Goal: Task Accomplishment & Management: Complete application form

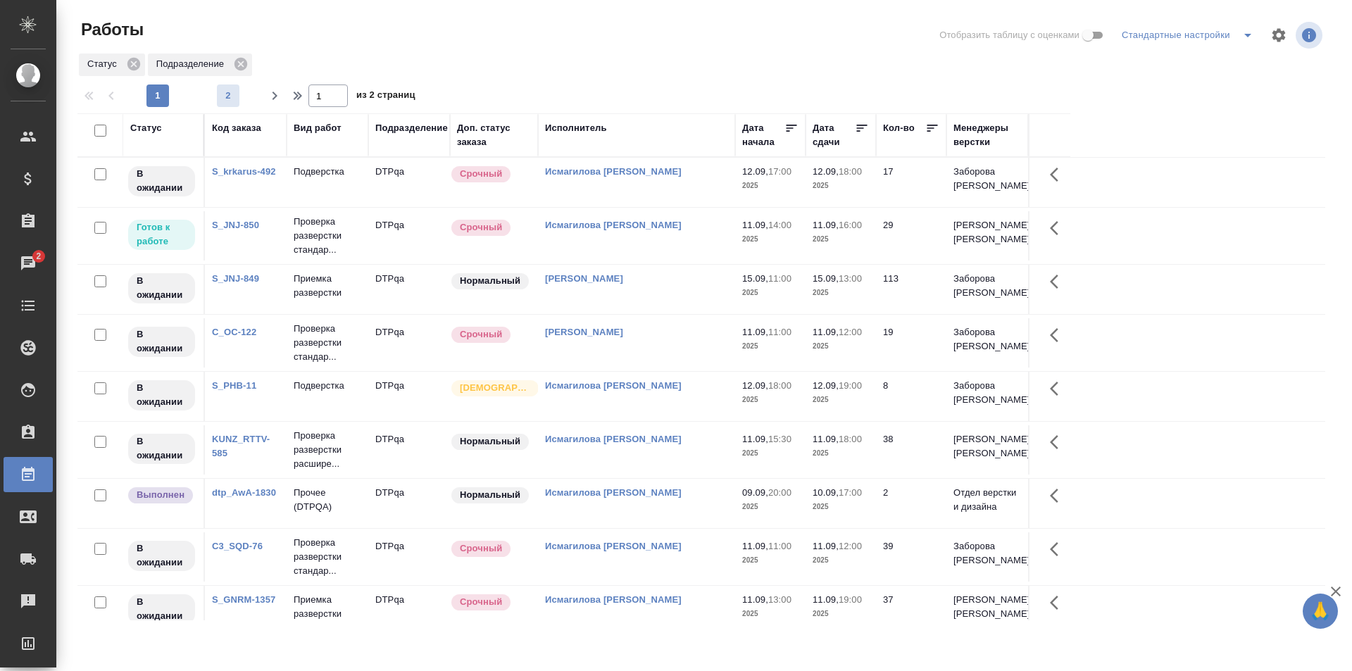
click at [227, 104] on button "2" at bounding box center [228, 96] width 23 height 23
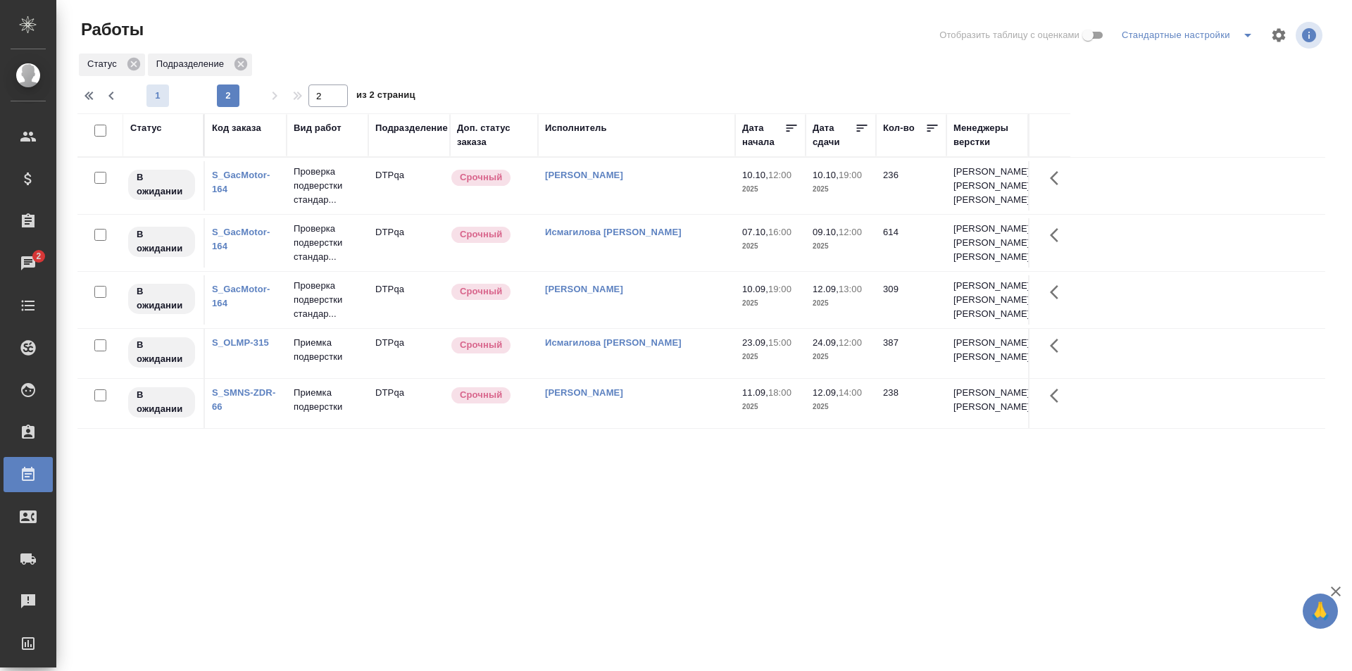
click at [158, 94] on span "1" at bounding box center [157, 96] width 23 height 14
type input "1"
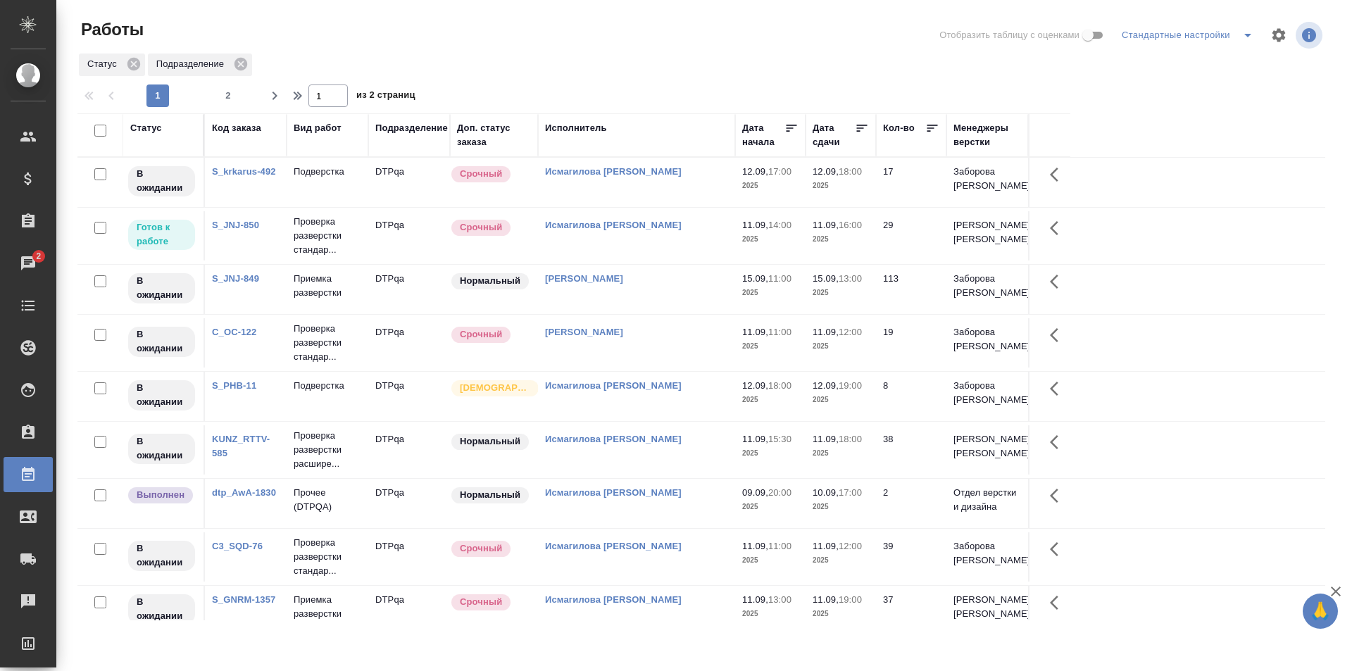
click at [670, 235] on td "Исмагилова Диана" at bounding box center [636, 235] width 197 height 49
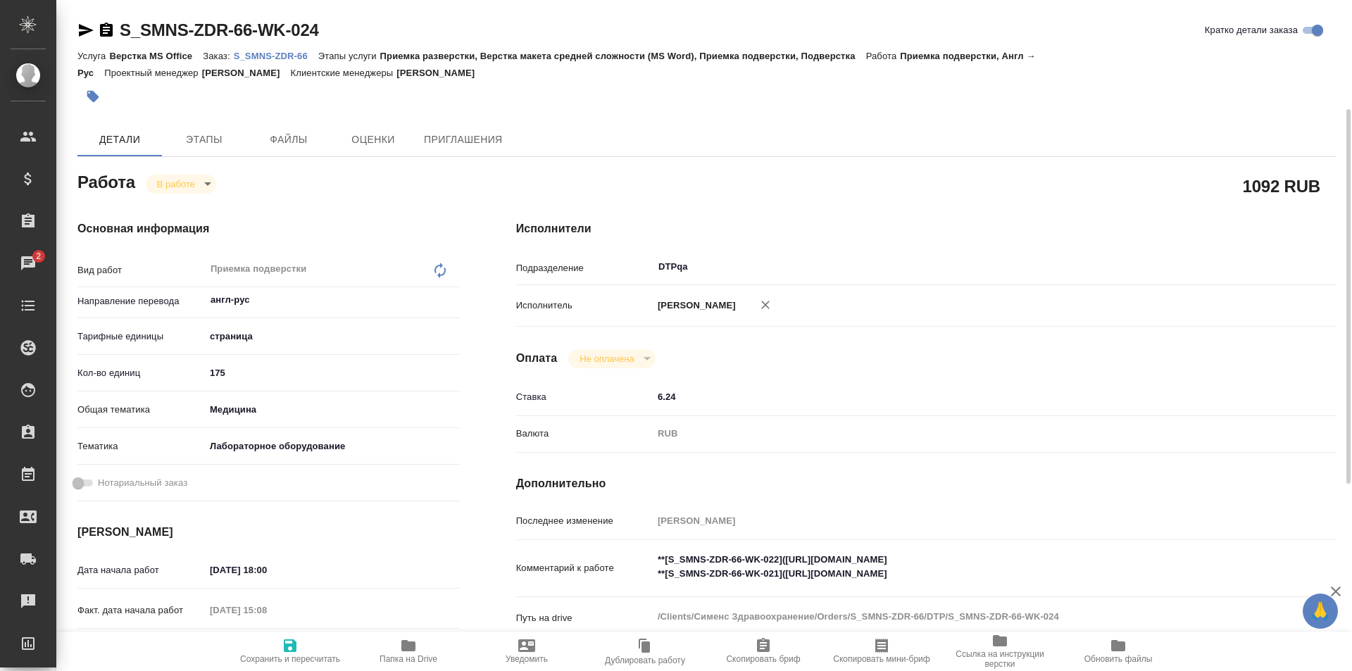
scroll to position [70, 0]
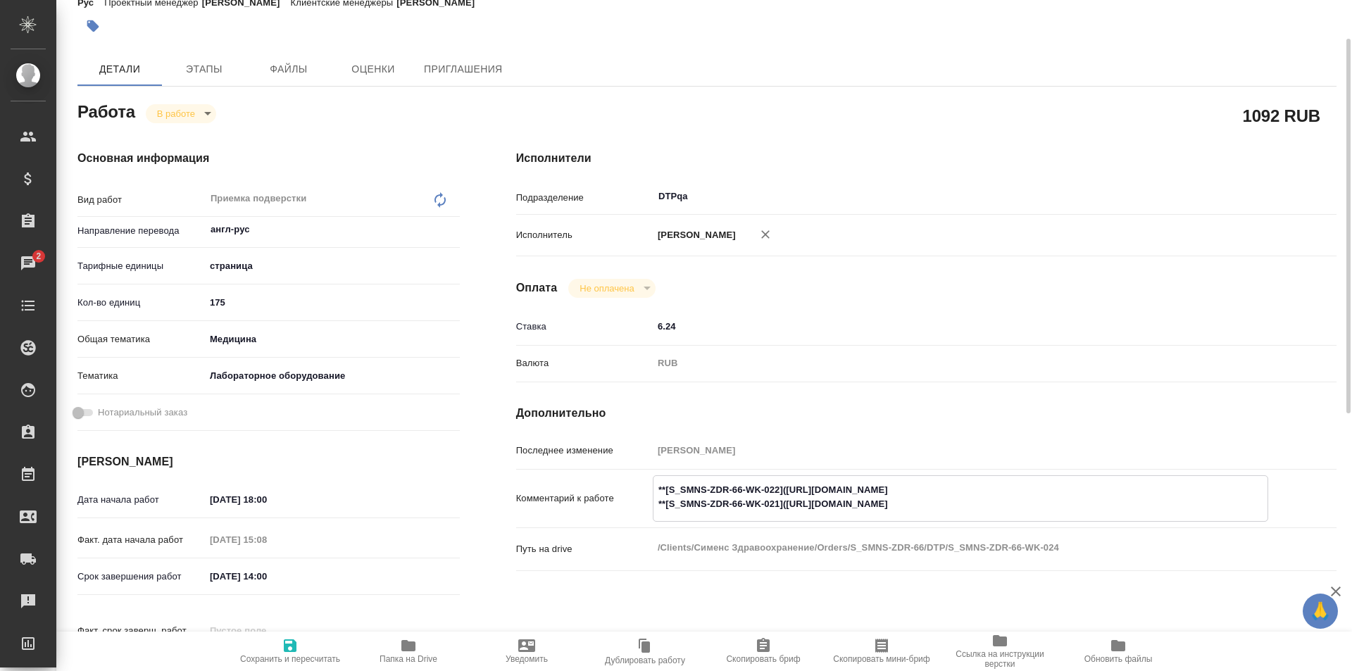
drag, startPoint x: 1044, startPoint y: 489, endPoint x: 787, endPoint y: 487, distance: 257.1
click at [787, 487] on textarea "**[S_SMNS-ZDR-66-WK-022]([URL][DOMAIN_NAME] **[S_SMNS-ZDR-66-WK-021]([URL][DOMA…" at bounding box center [961, 497] width 614 height 38
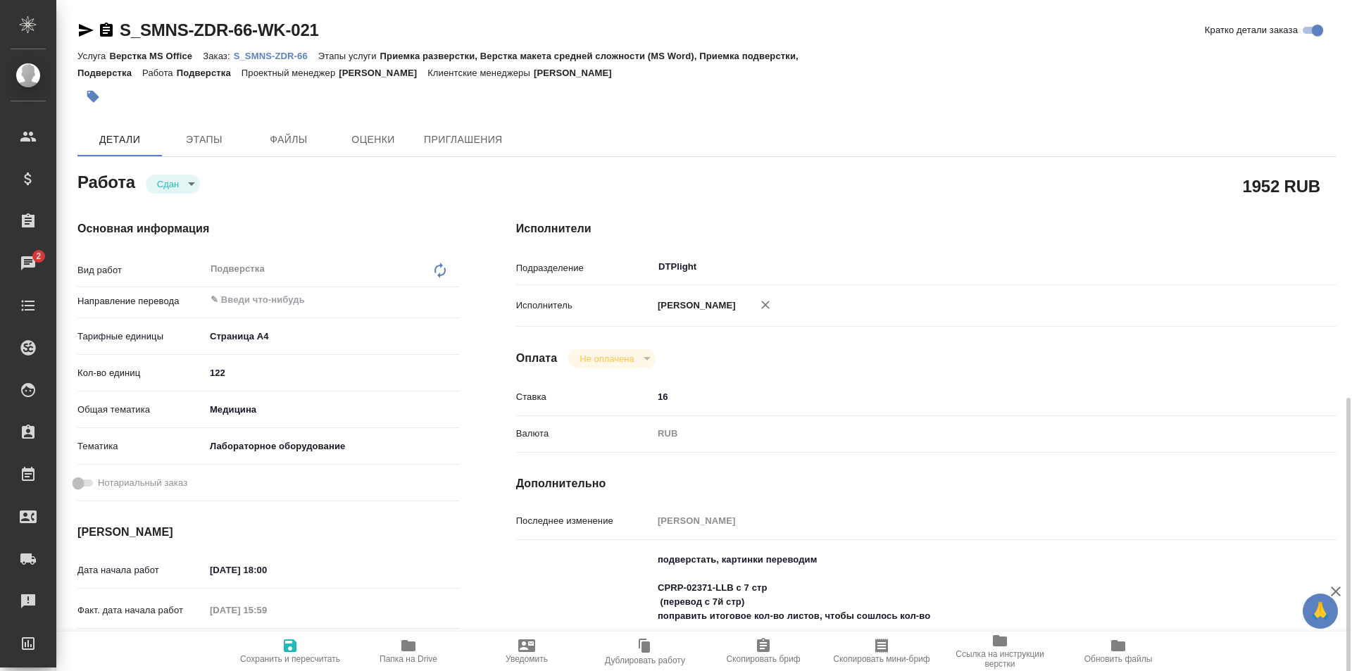
scroll to position [267, 0]
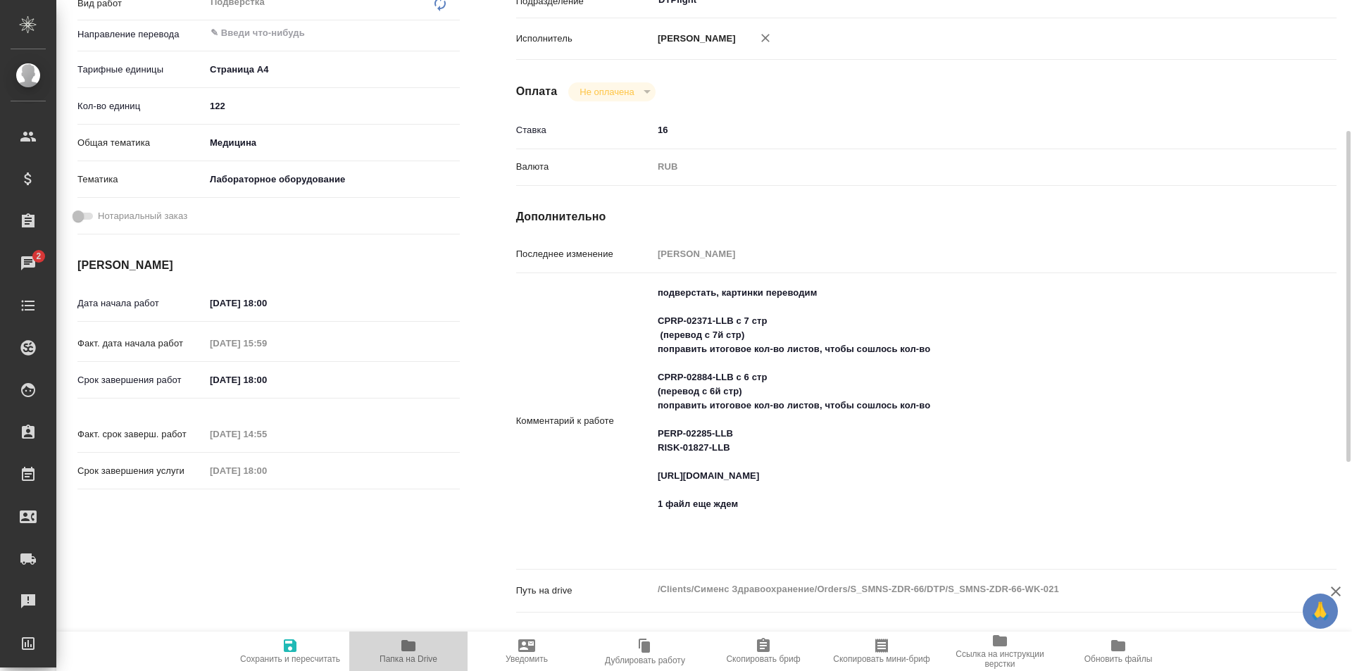
click at [403, 649] on icon "button" at bounding box center [408, 645] width 14 height 11
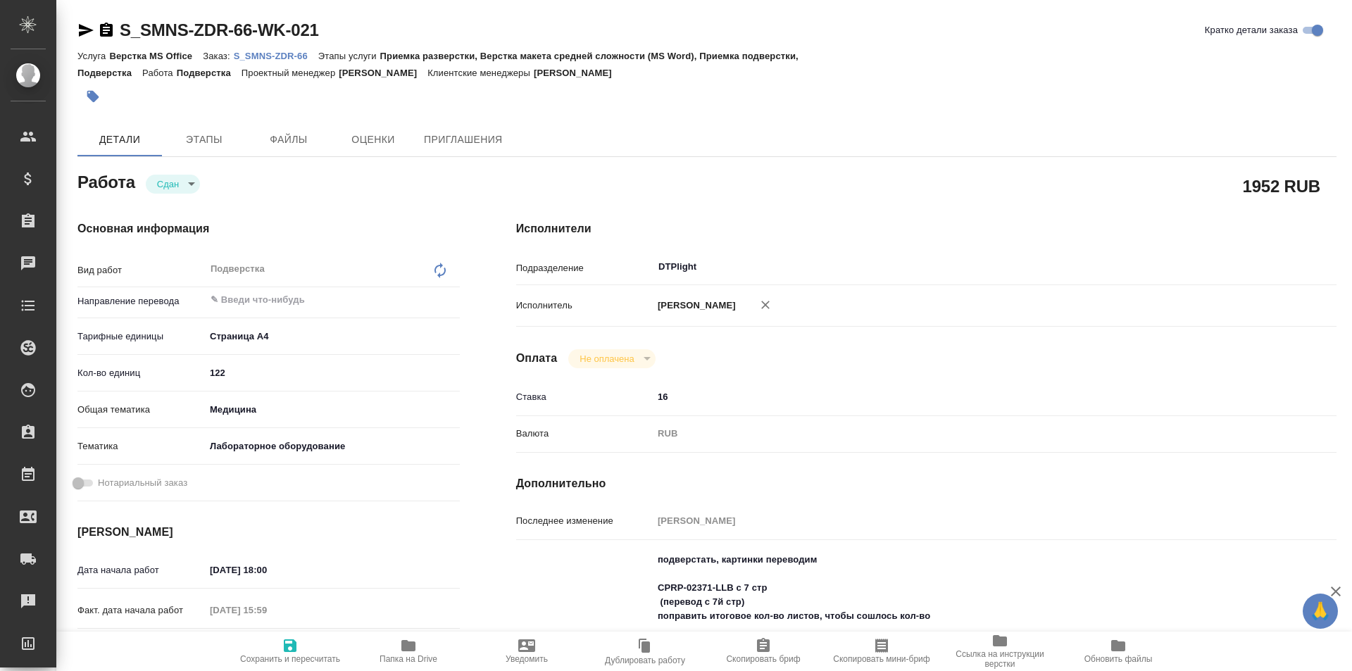
type textarea "x"
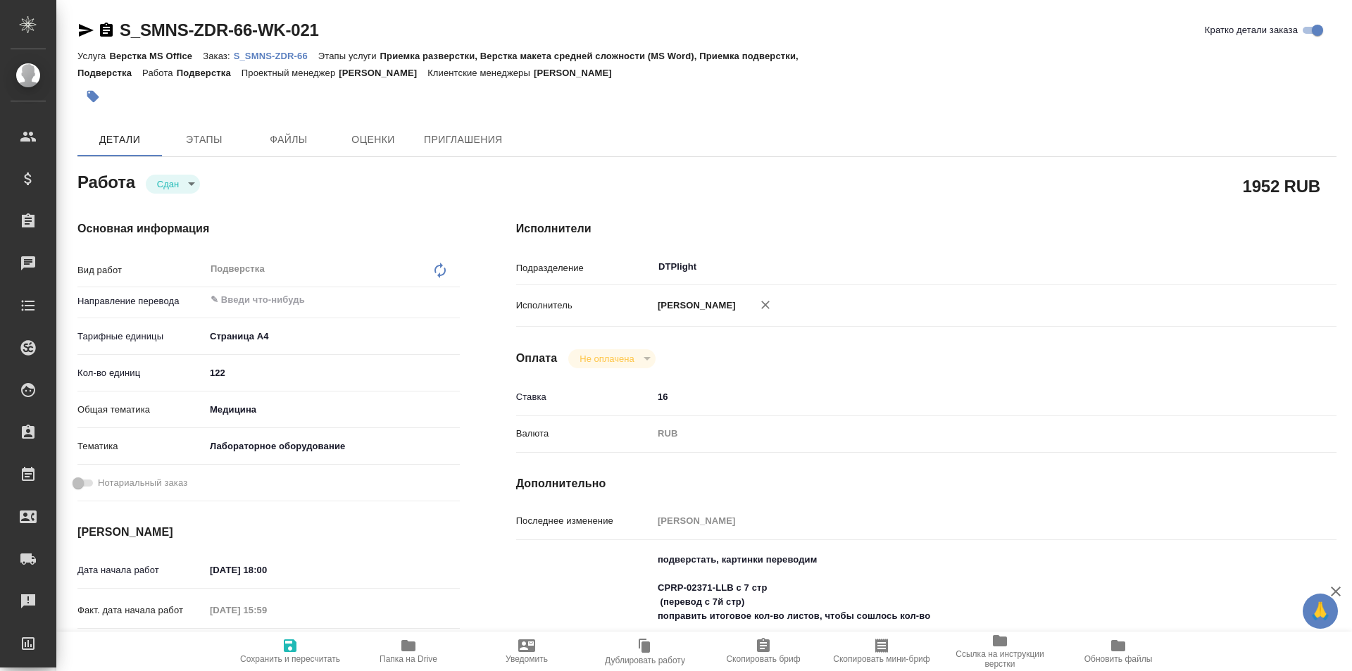
type textarea "x"
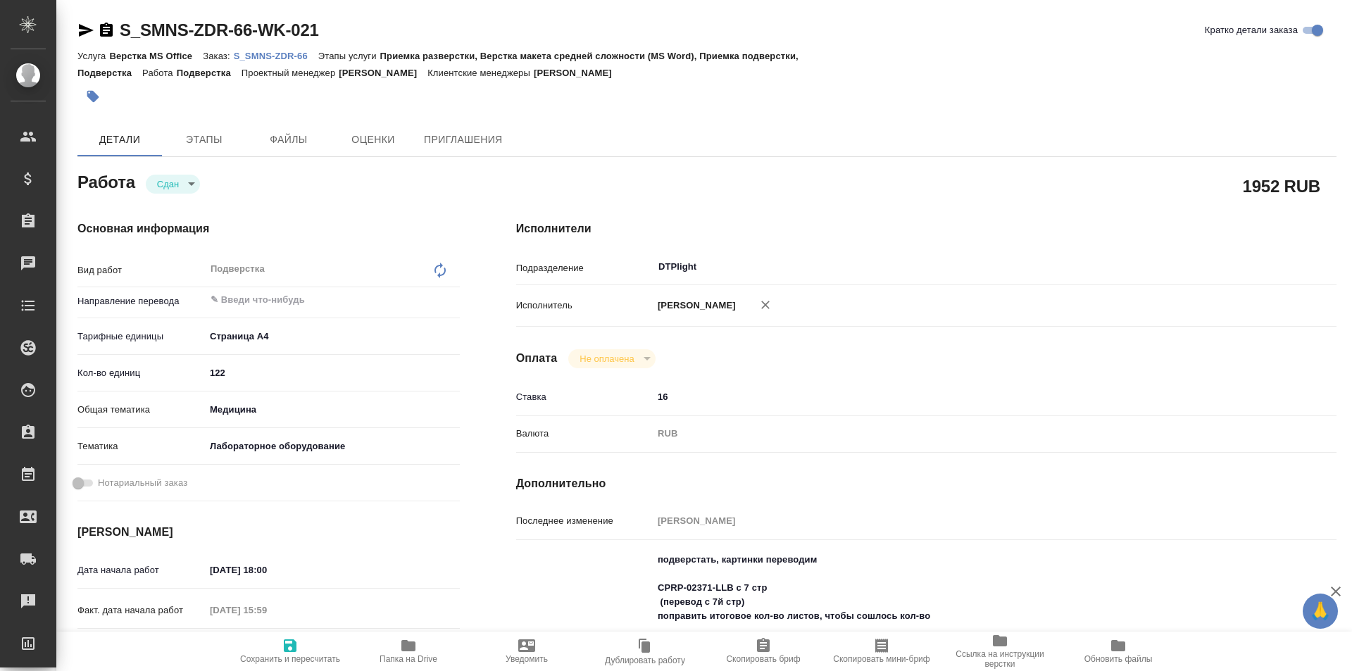
type textarea "x"
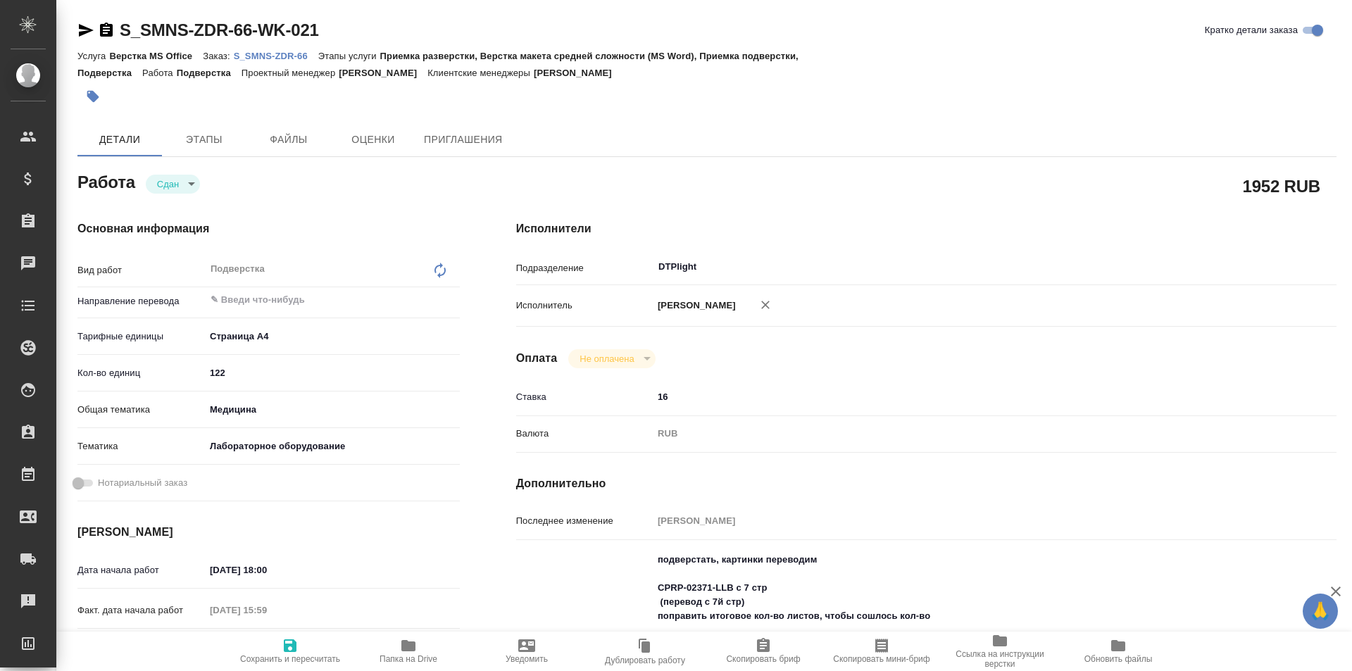
type textarea "x"
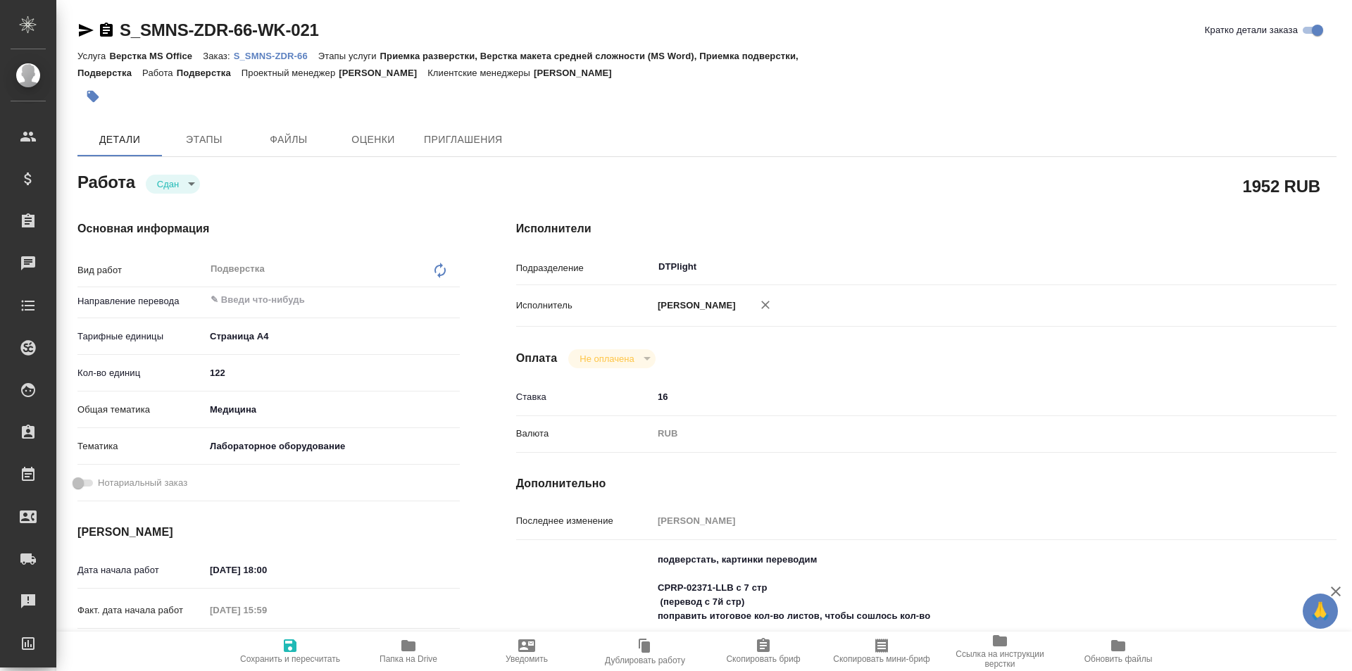
type textarea "x"
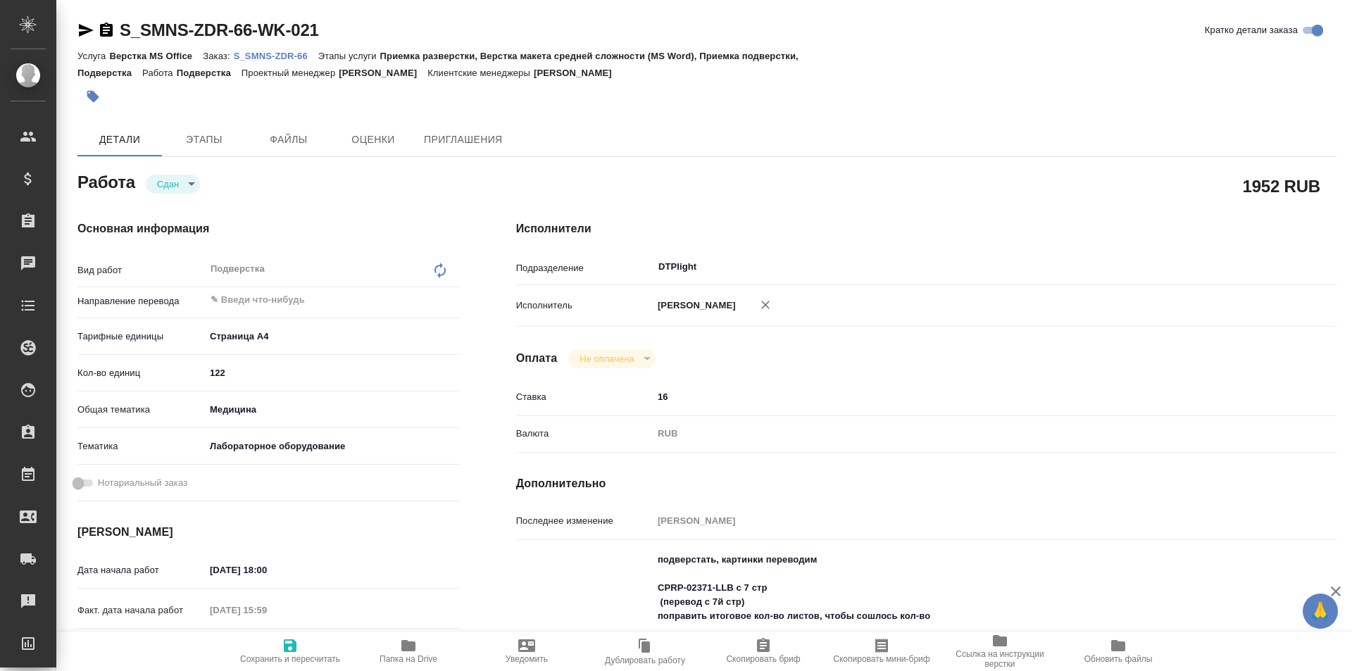
type textarea "x"
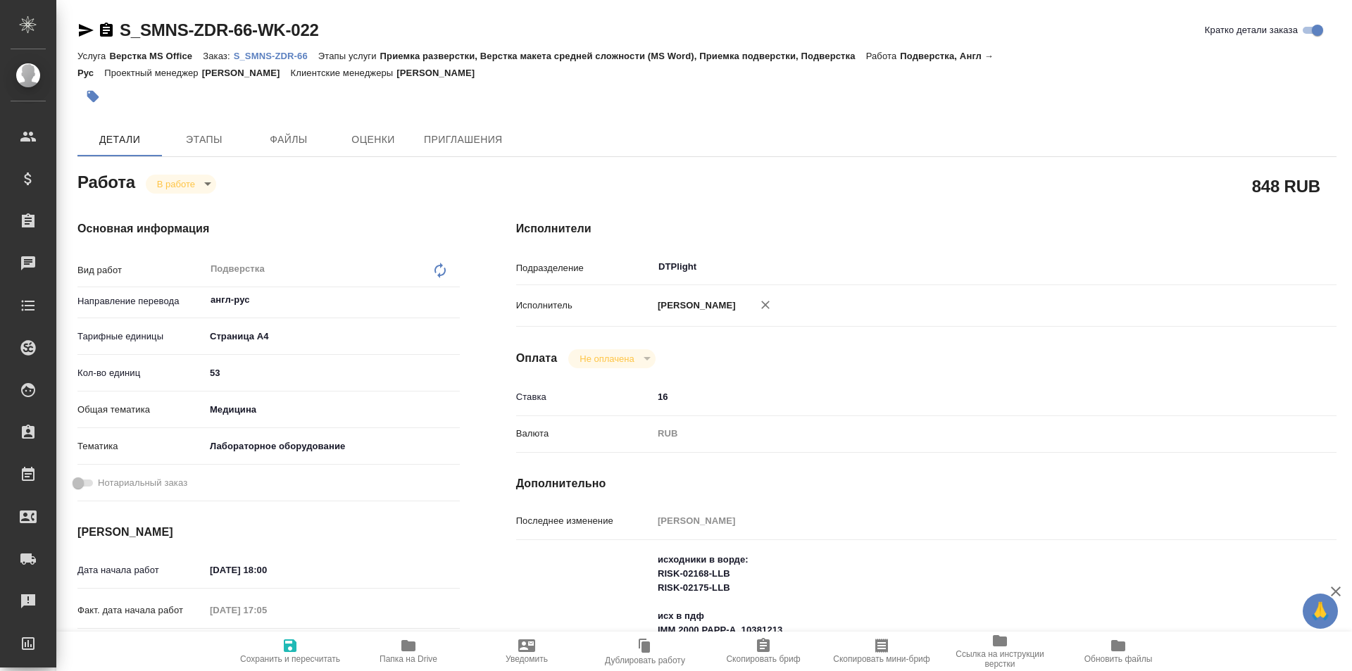
type textarea "x"
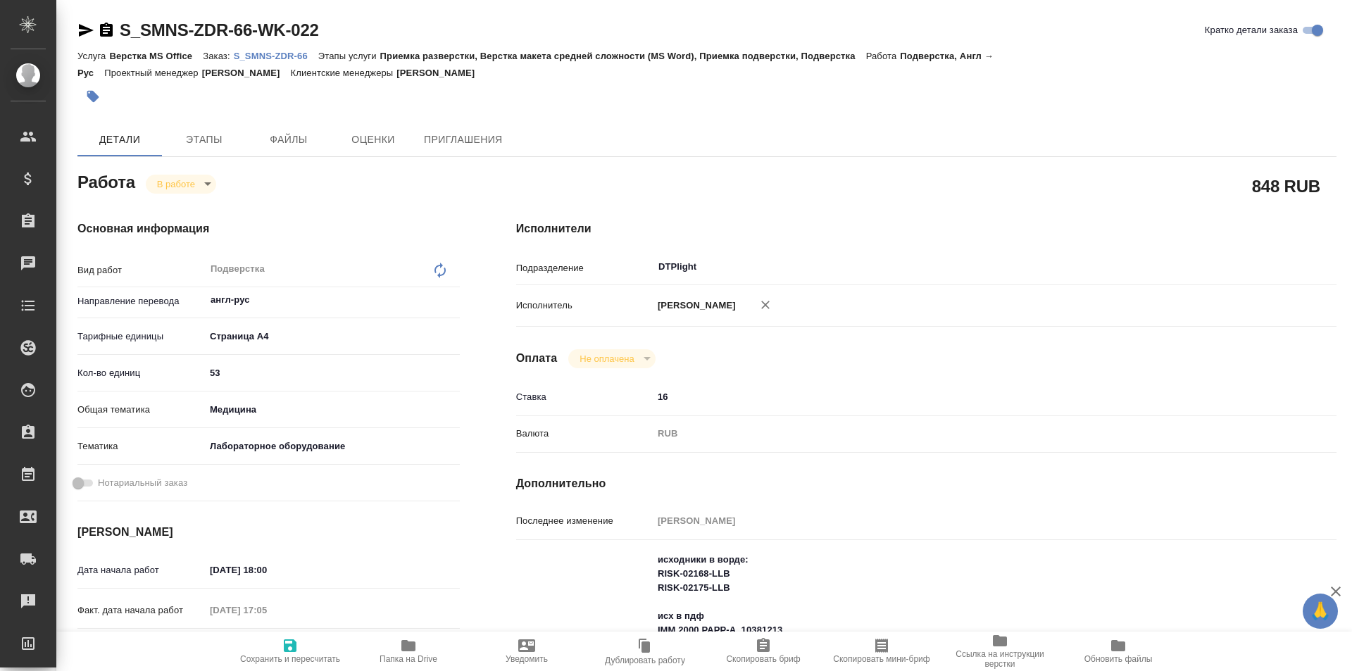
type textarea "x"
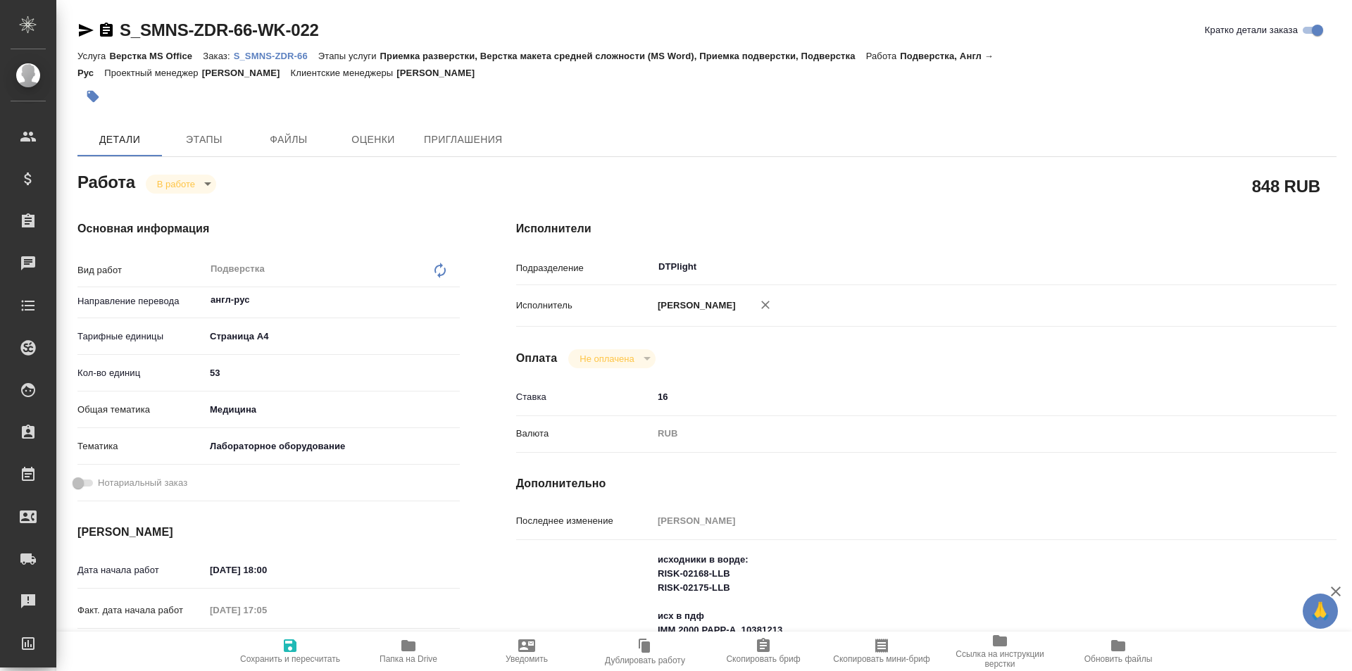
scroll to position [211, 0]
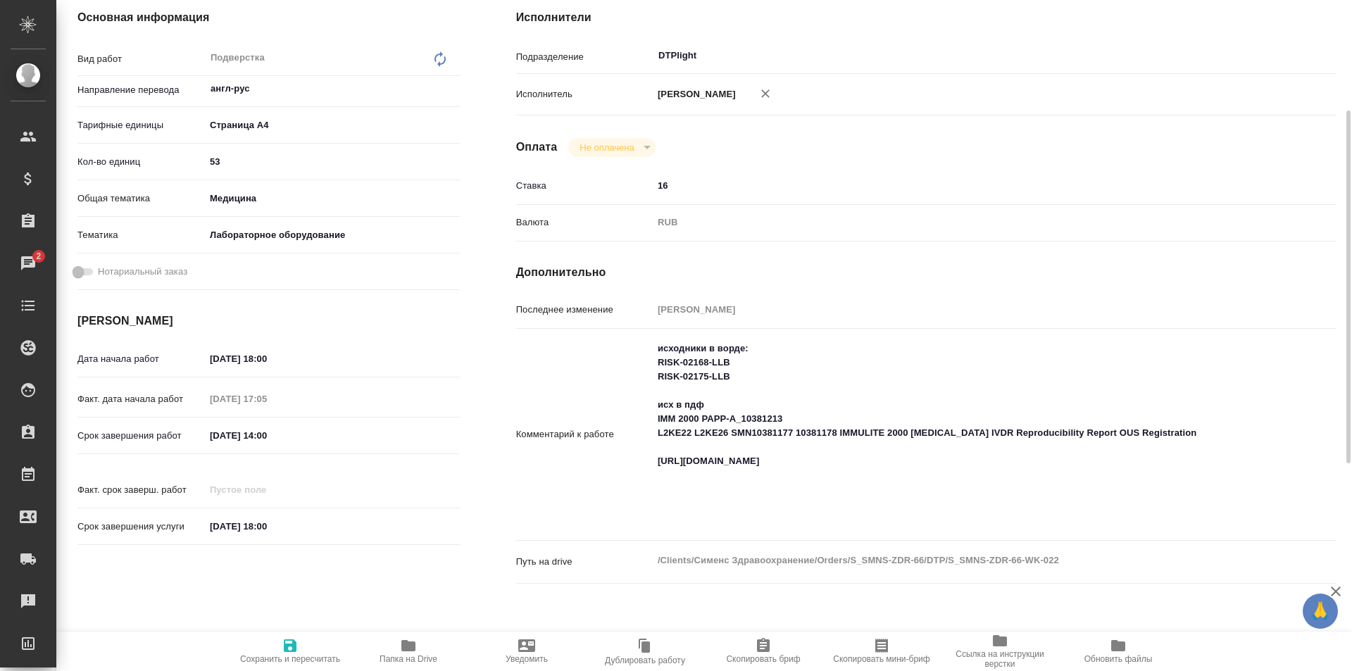
click at [408, 647] on icon "button" at bounding box center [408, 645] width 14 height 11
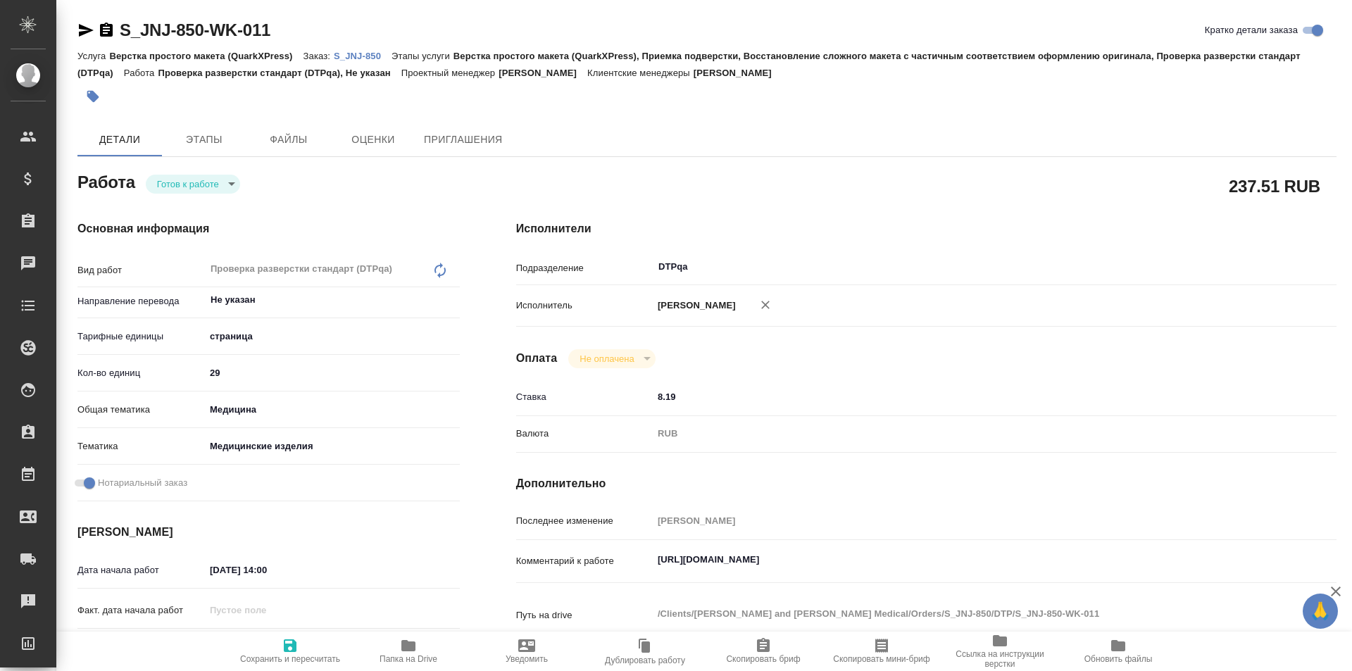
type textarea "x"
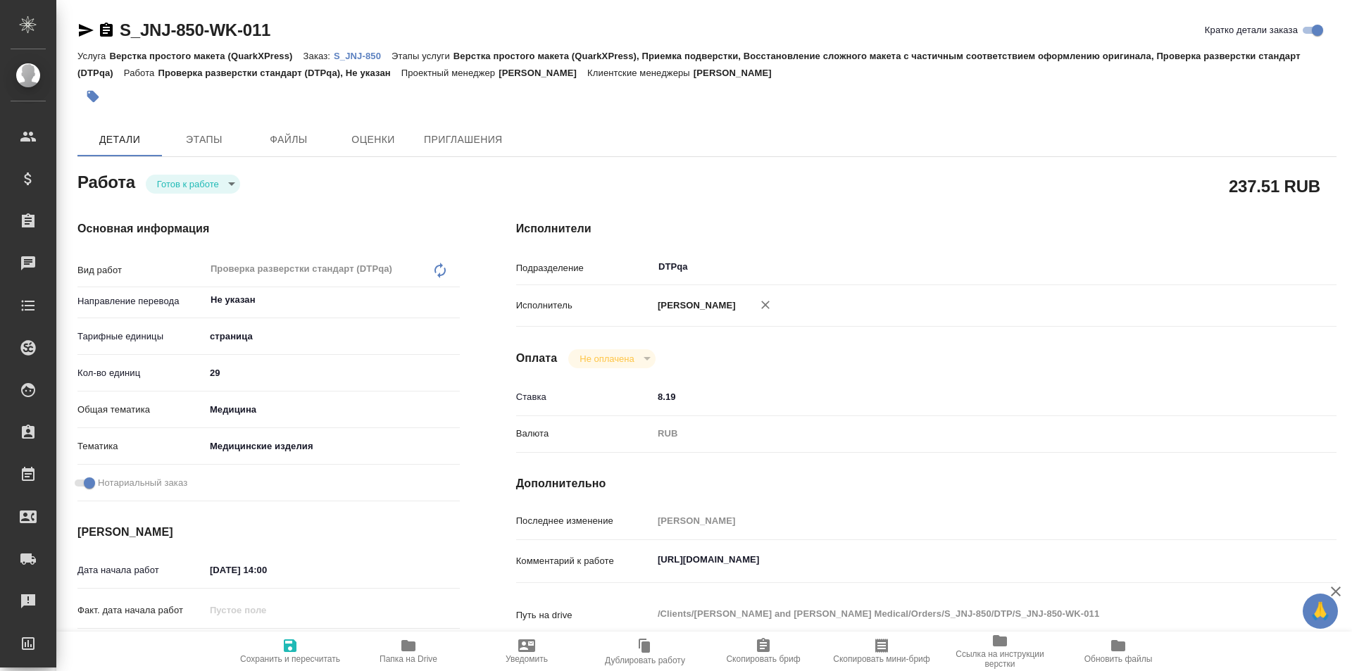
type textarea "x"
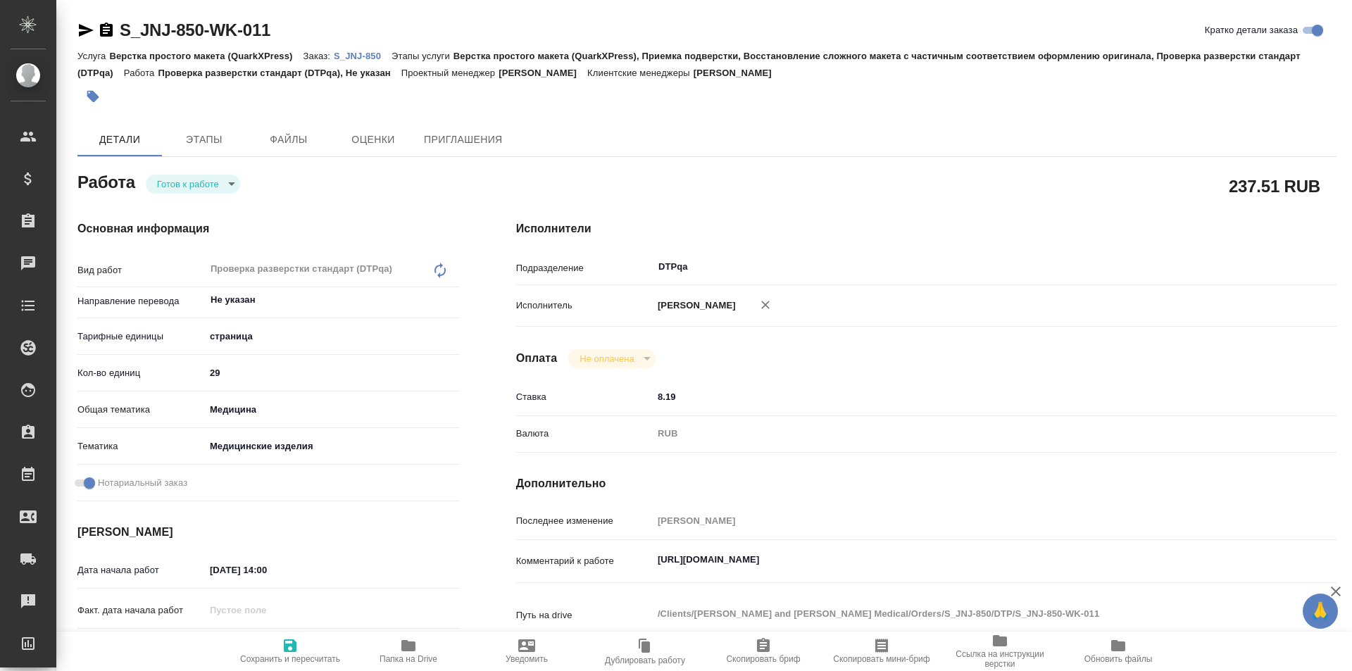
type textarea "x"
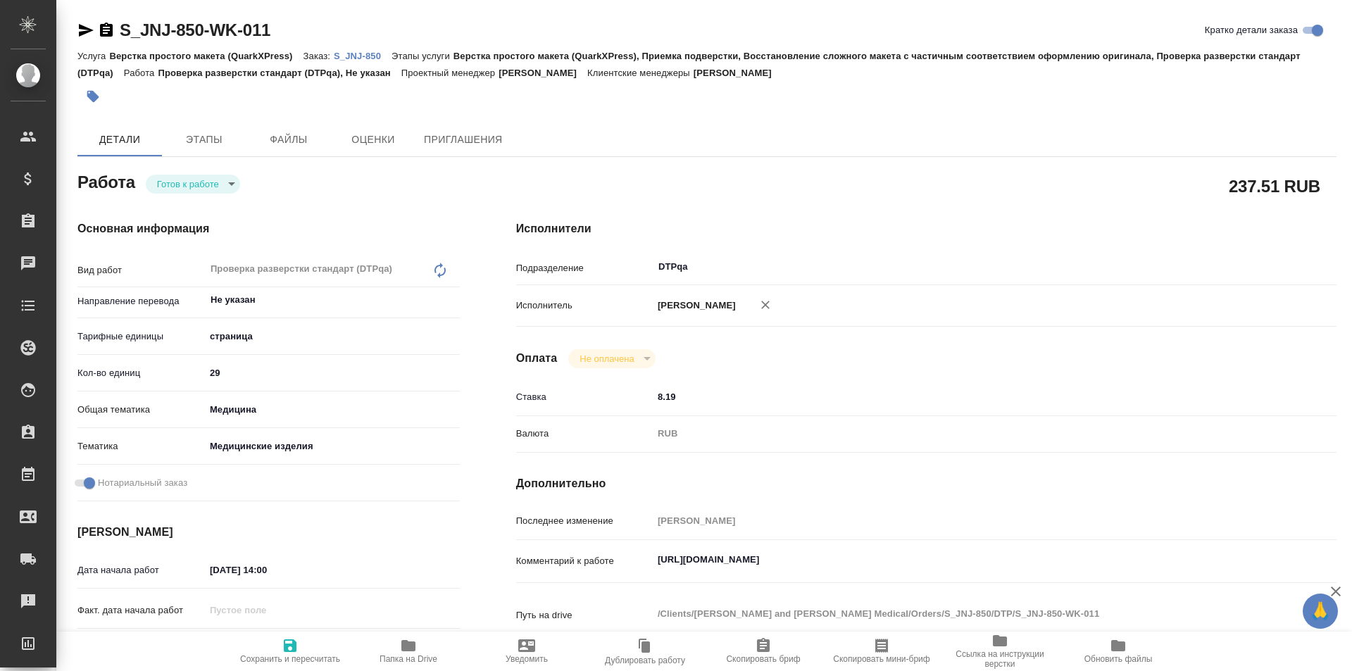
type textarea "x"
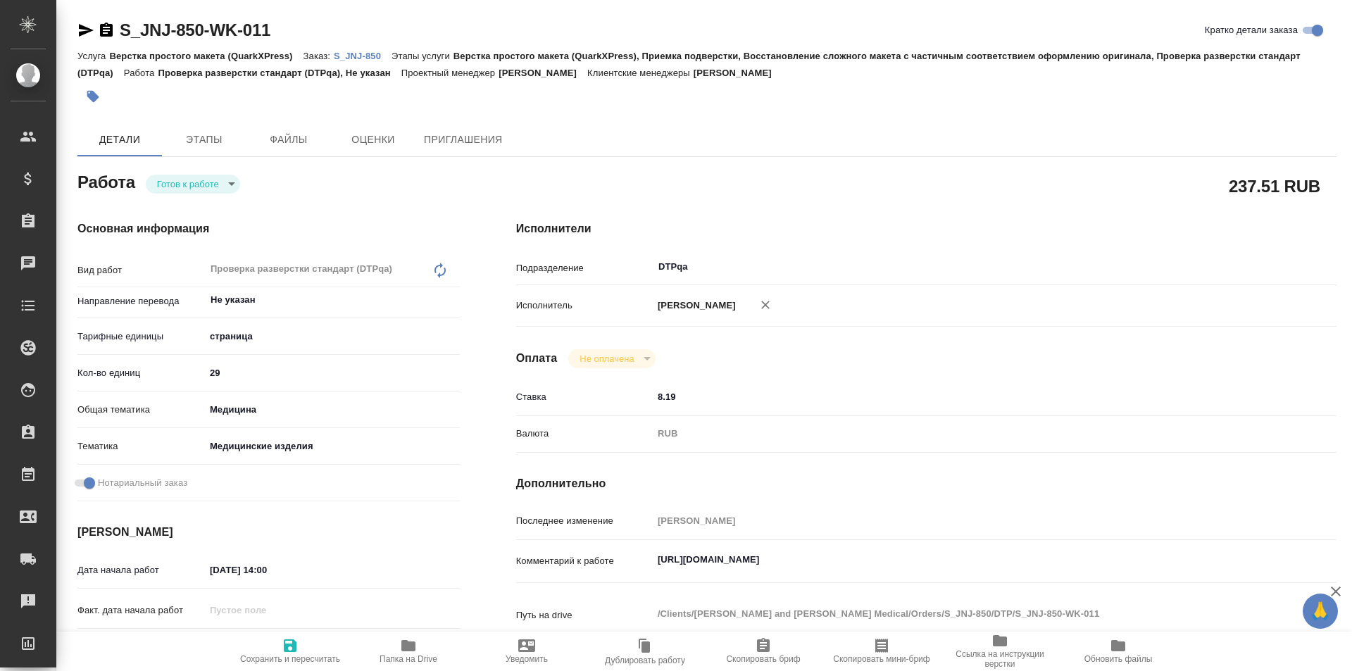
type textarea "x"
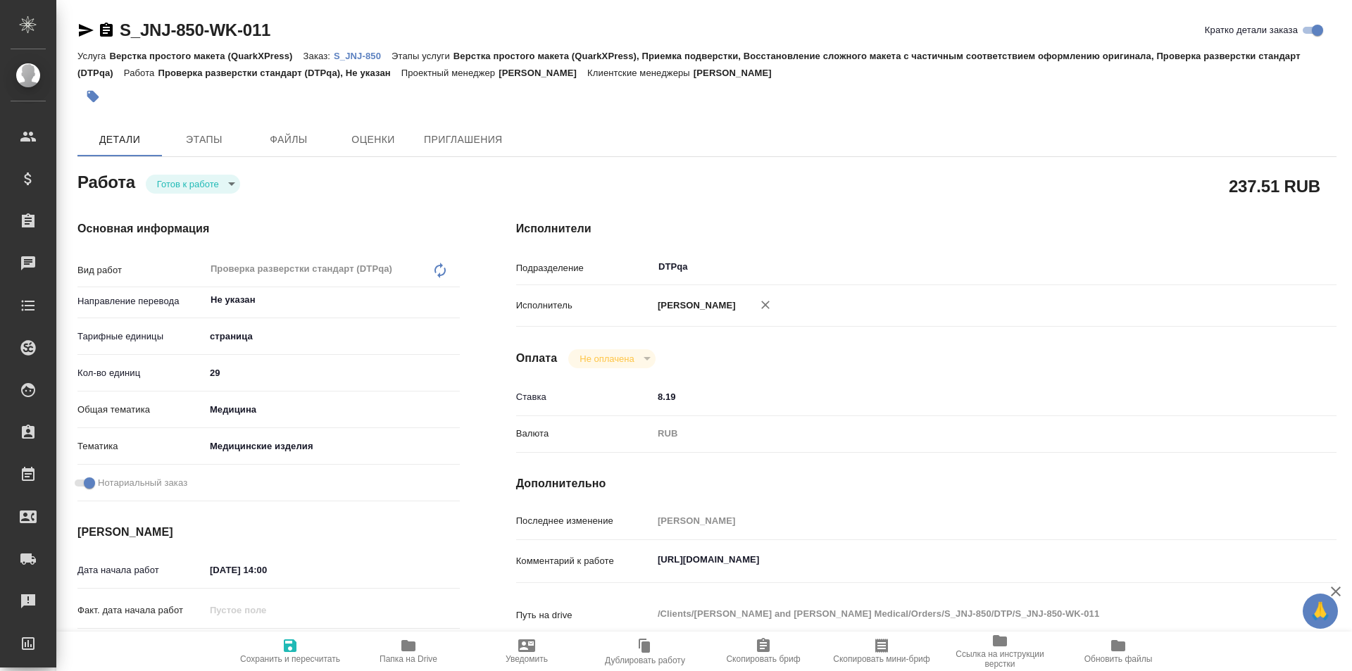
type textarea "x"
drag, startPoint x: 943, startPoint y: 563, endPoint x: 650, endPoint y: 549, distance: 293.3
click at [631, 561] on div "Комментарий к работе https://tera.awatera.com/Work/68c157f41bc17f3dbb60401f/ x" at bounding box center [926, 562] width 820 height 32
type textarea "x"
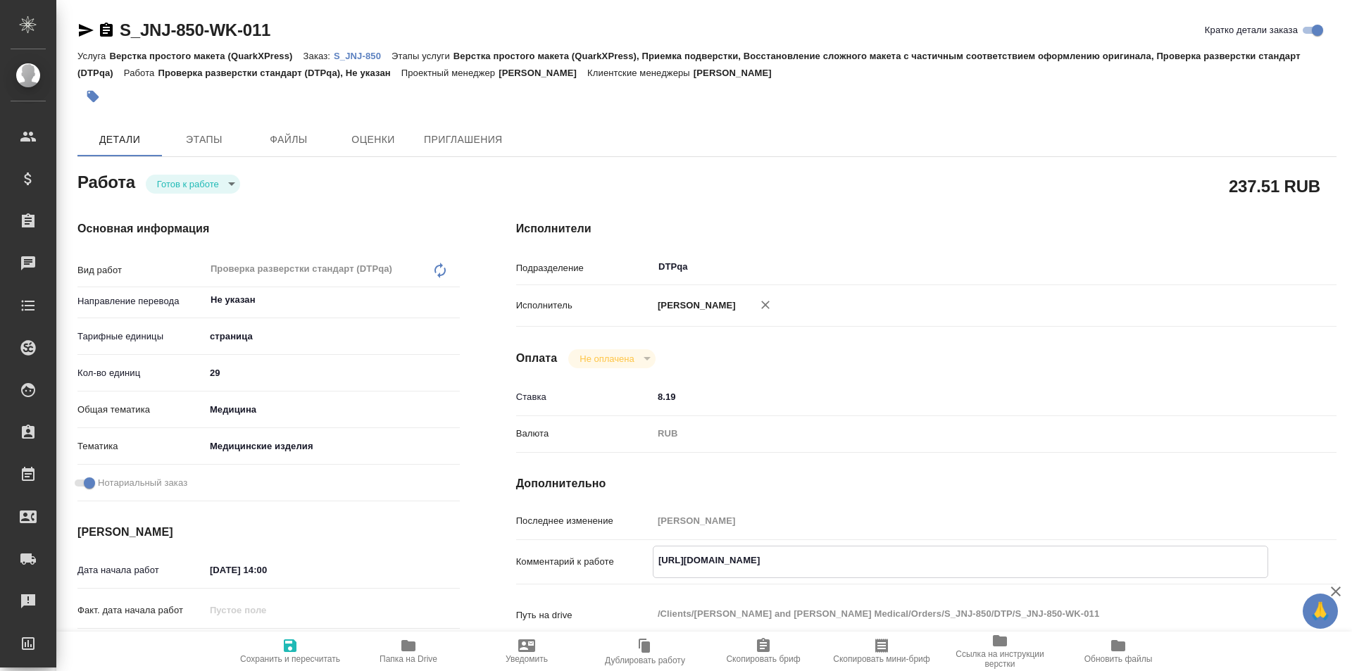
type textarea "x"
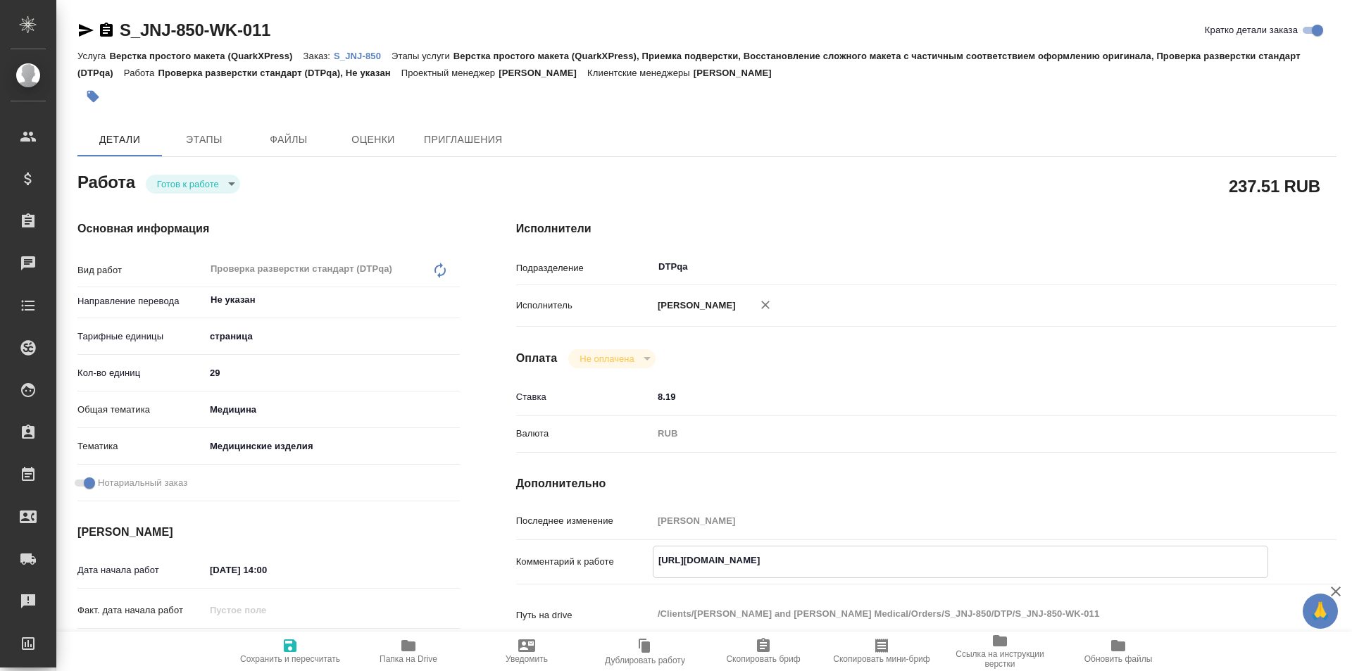
type textarea "x"
drag, startPoint x: 156, startPoint y: 24, endPoint x: 101, endPoint y: 22, distance: 54.3
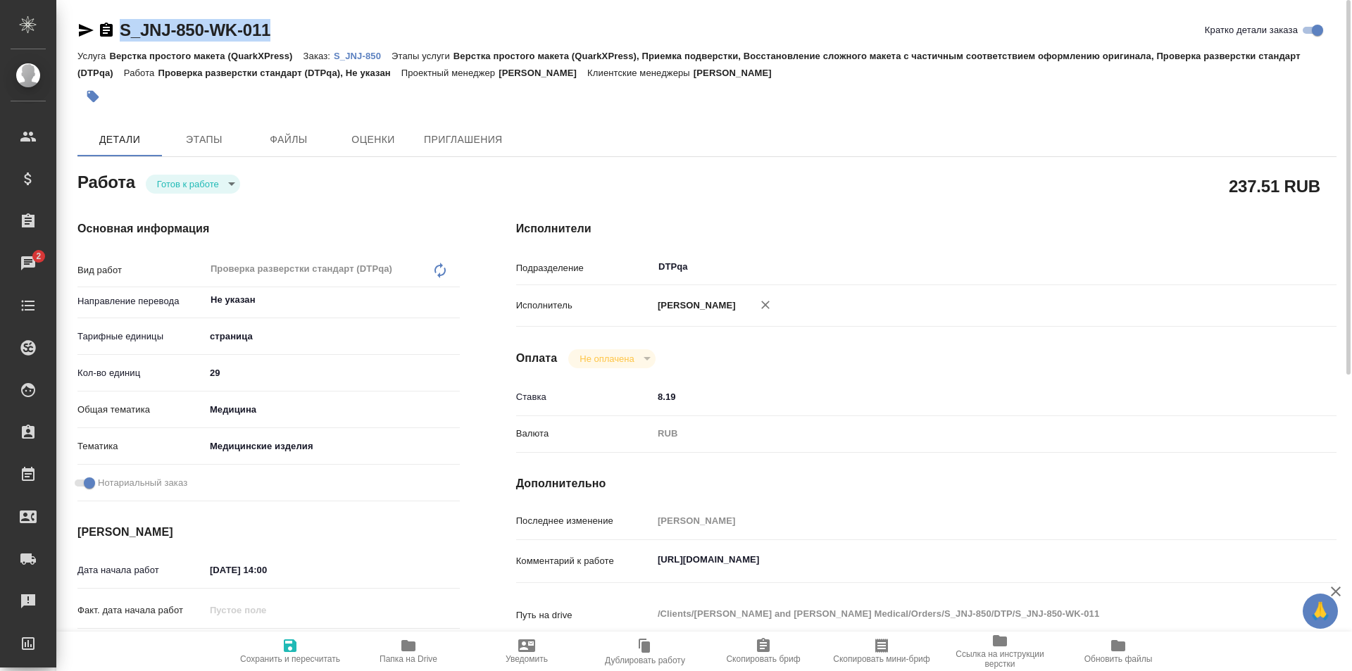
click at [101, 22] on div "S_JNJ-850-WK-011 Кратко детали заказа" at bounding box center [706, 30] width 1259 height 23
copy link "S_JNJ-850-WK-011"
click at [409, 642] on icon "button" at bounding box center [408, 645] width 14 height 11
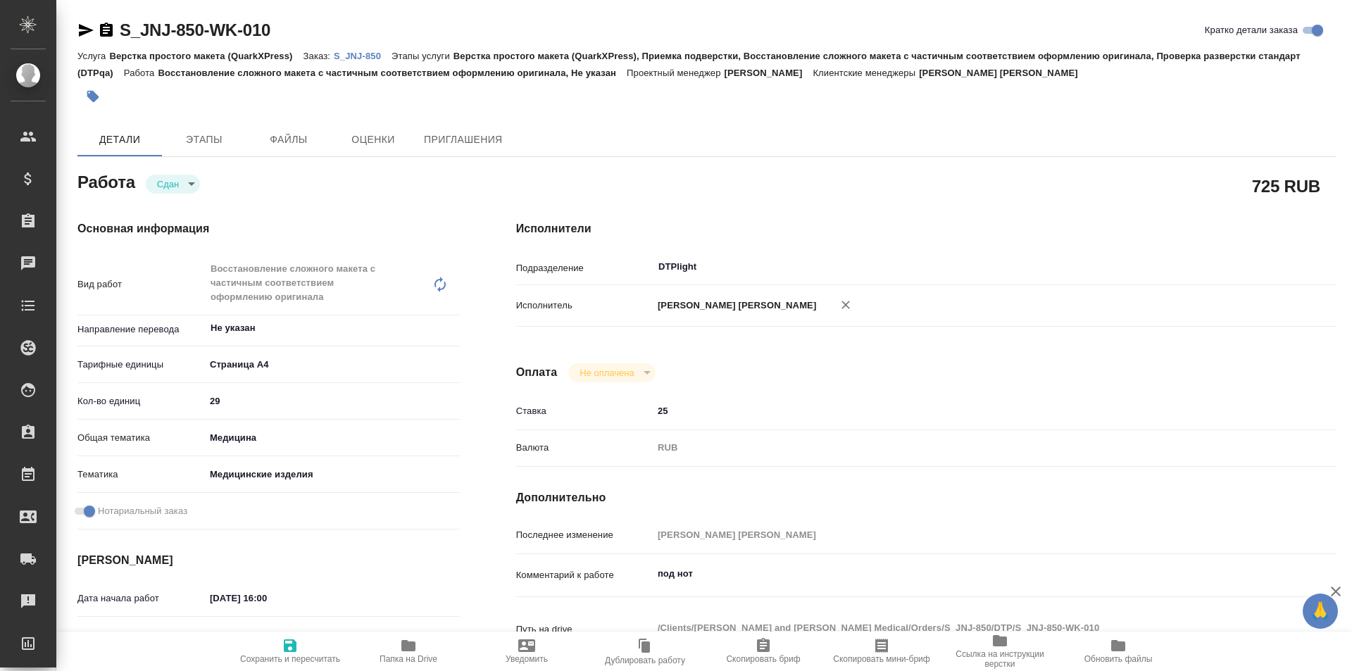
type textarea "x"
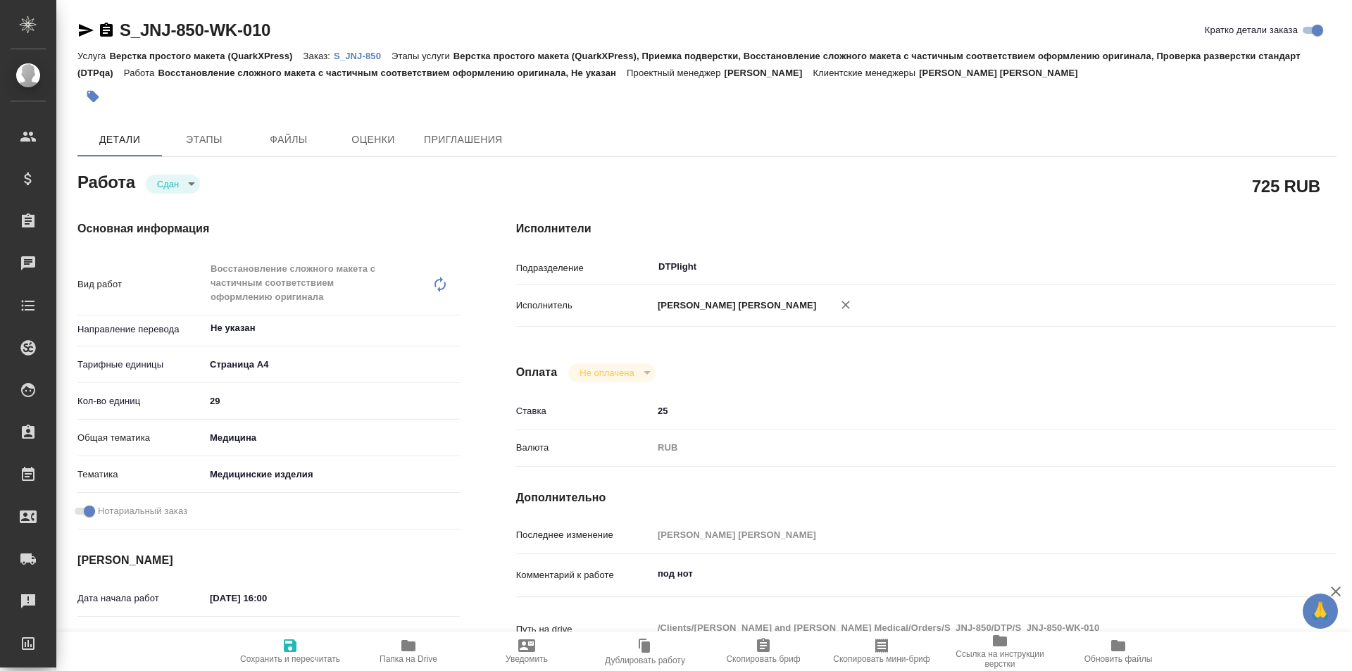
type textarea "x"
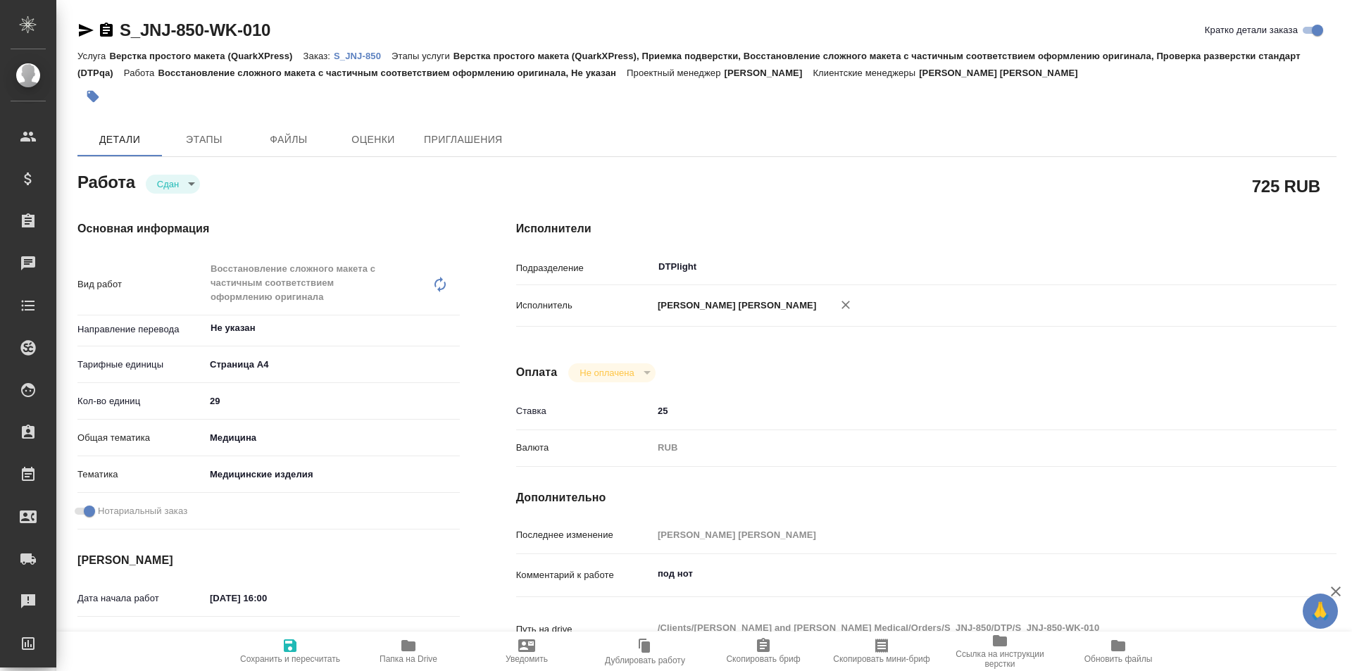
type textarea "x"
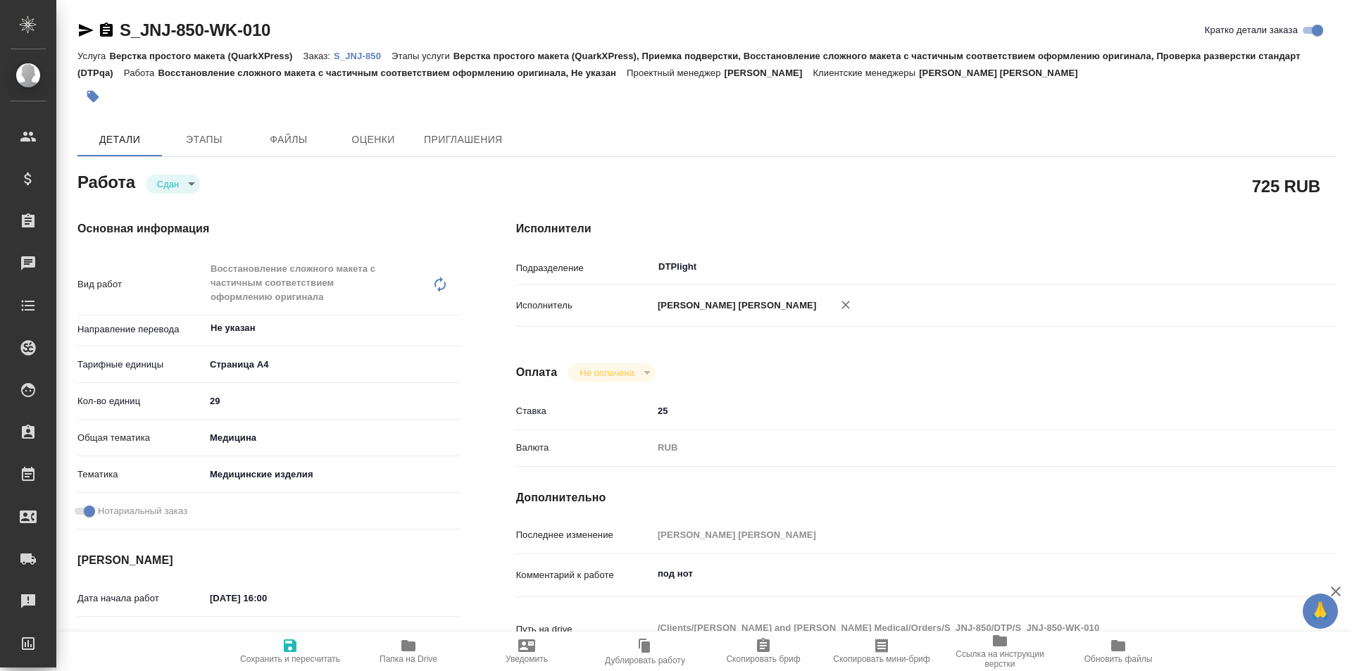
type textarea "x"
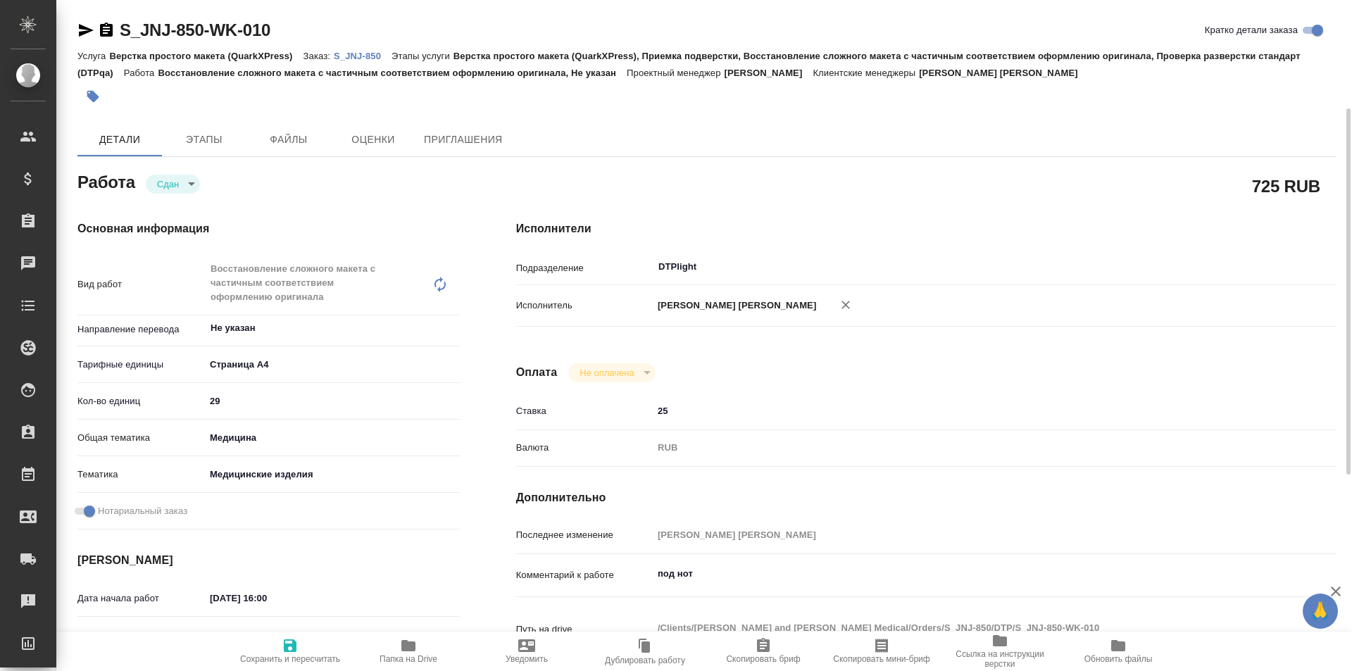
scroll to position [70, 0]
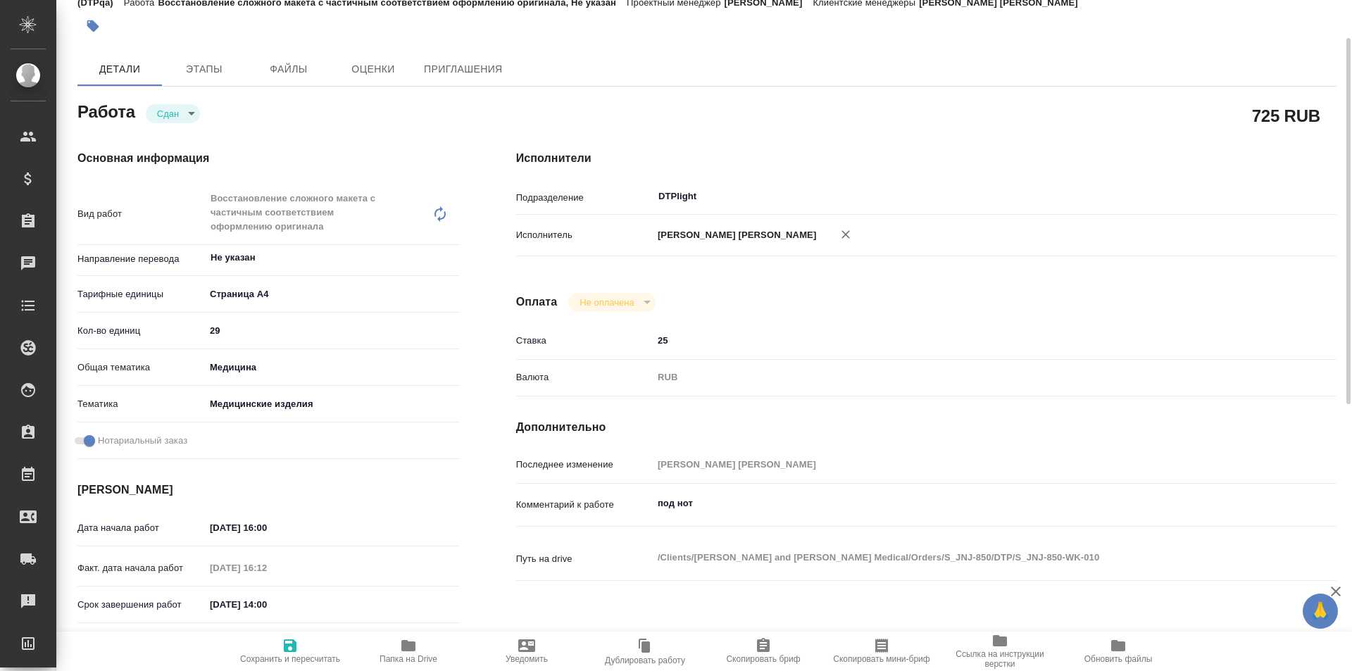
type textarea "x"
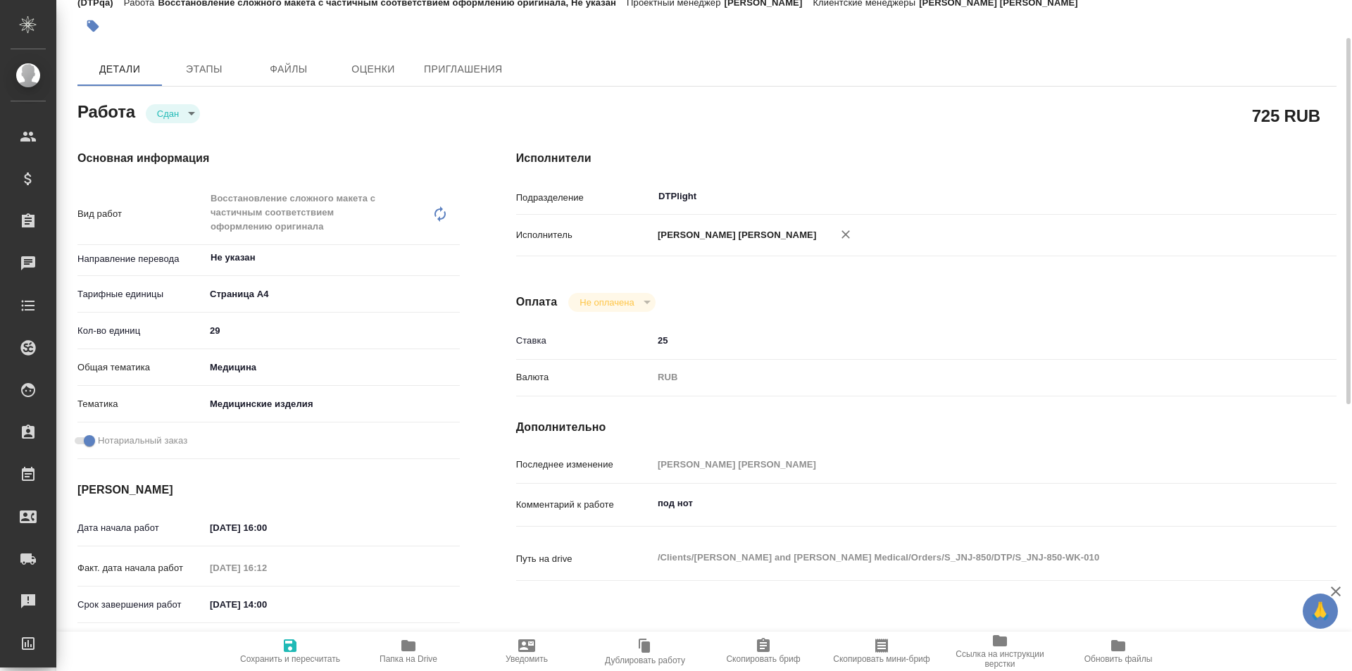
type textarea "x"
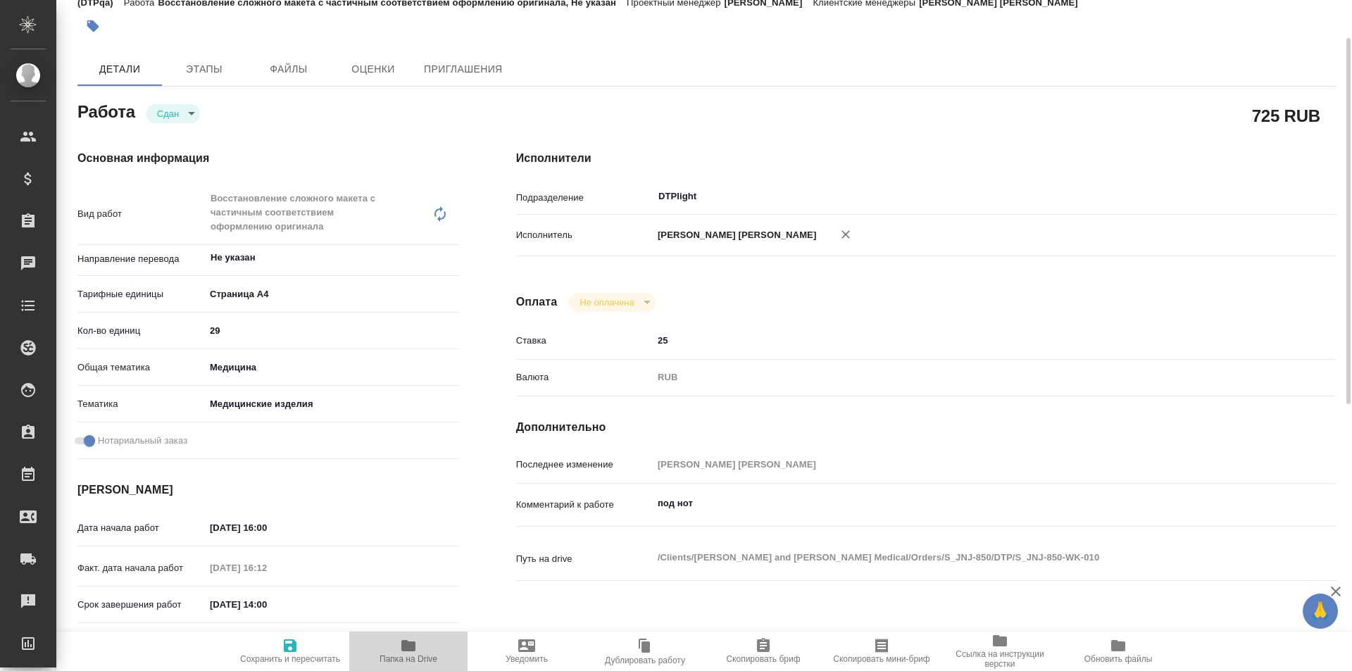
click at [408, 645] on icon "button" at bounding box center [408, 645] width 14 height 11
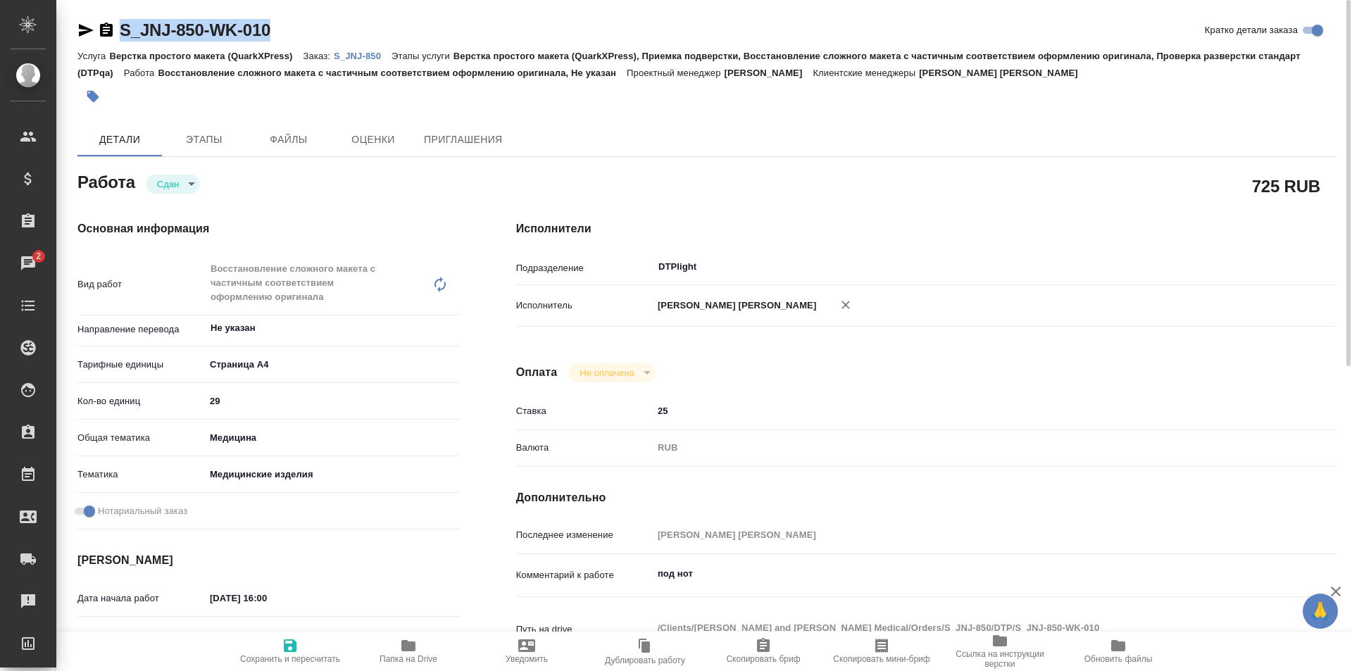
drag, startPoint x: 277, startPoint y: 23, endPoint x: 114, endPoint y: 40, distance: 164.3
click at [115, 42] on div "S_JNJ-850-WK-010 Кратко детали заказа" at bounding box center [706, 33] width 1259 height 28
copy link "S_JNJ-850-WK-010"
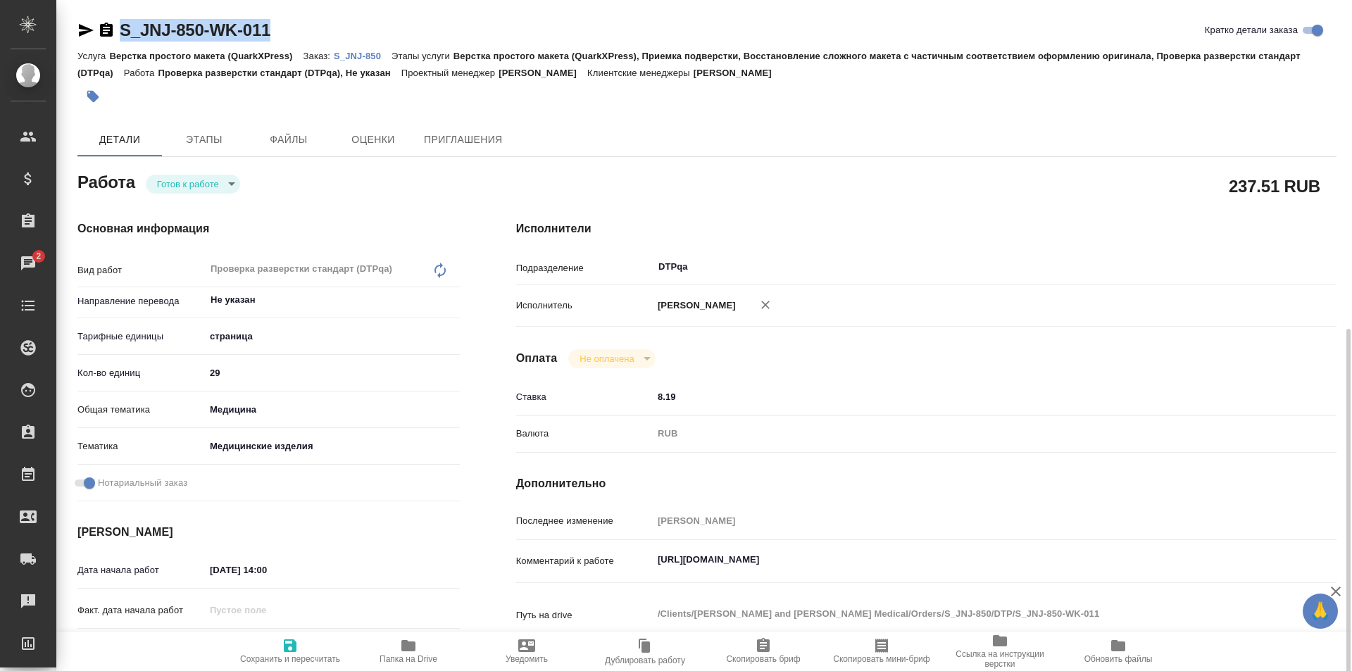
scroll to position [211, 0]
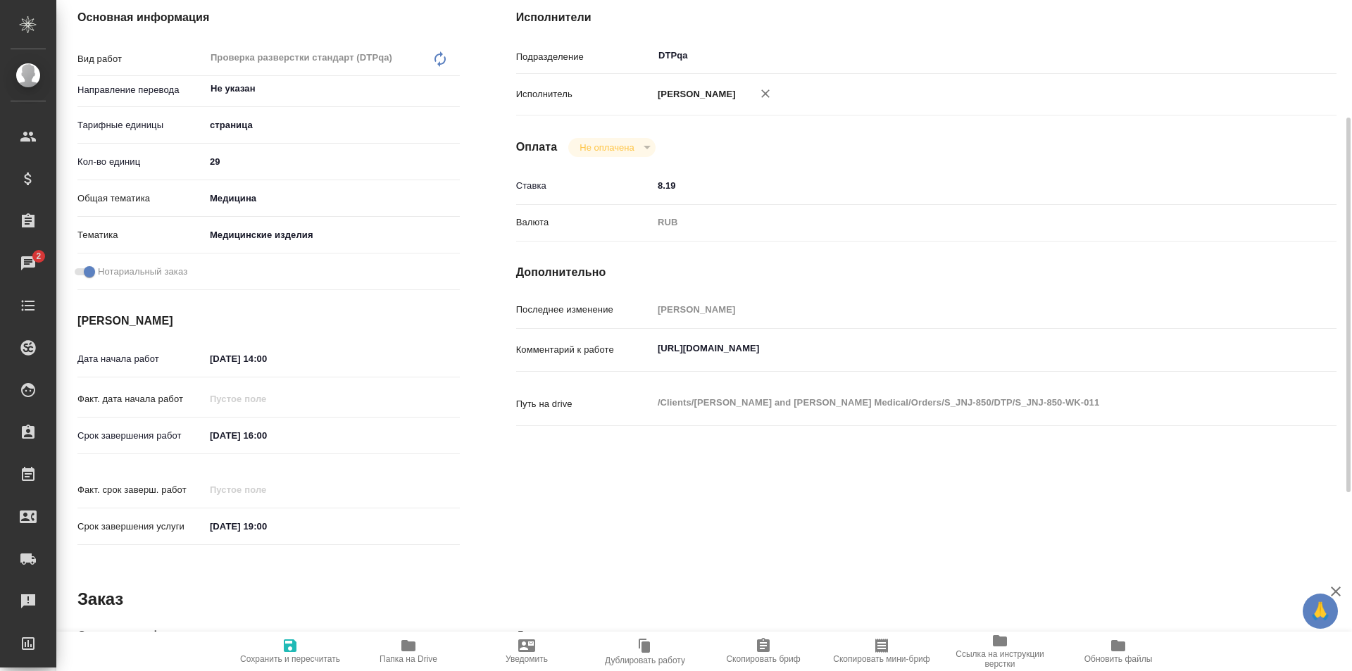
click at [951, 351] on textarea "https://tera.awatera.com/Work/68c157f41bc17f3dbb60401f/" at bounding box center [960, 349] width 615 height 24
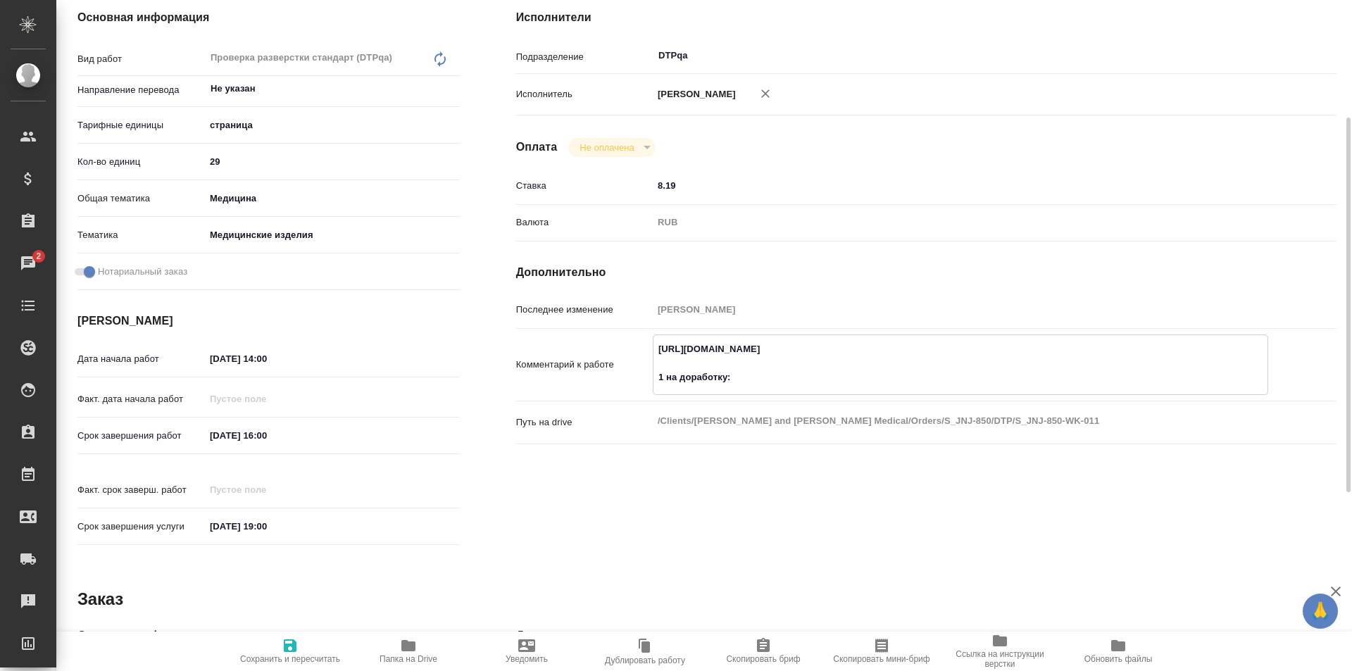
paste textarea "https://drive.awatera.com/f/10340096"
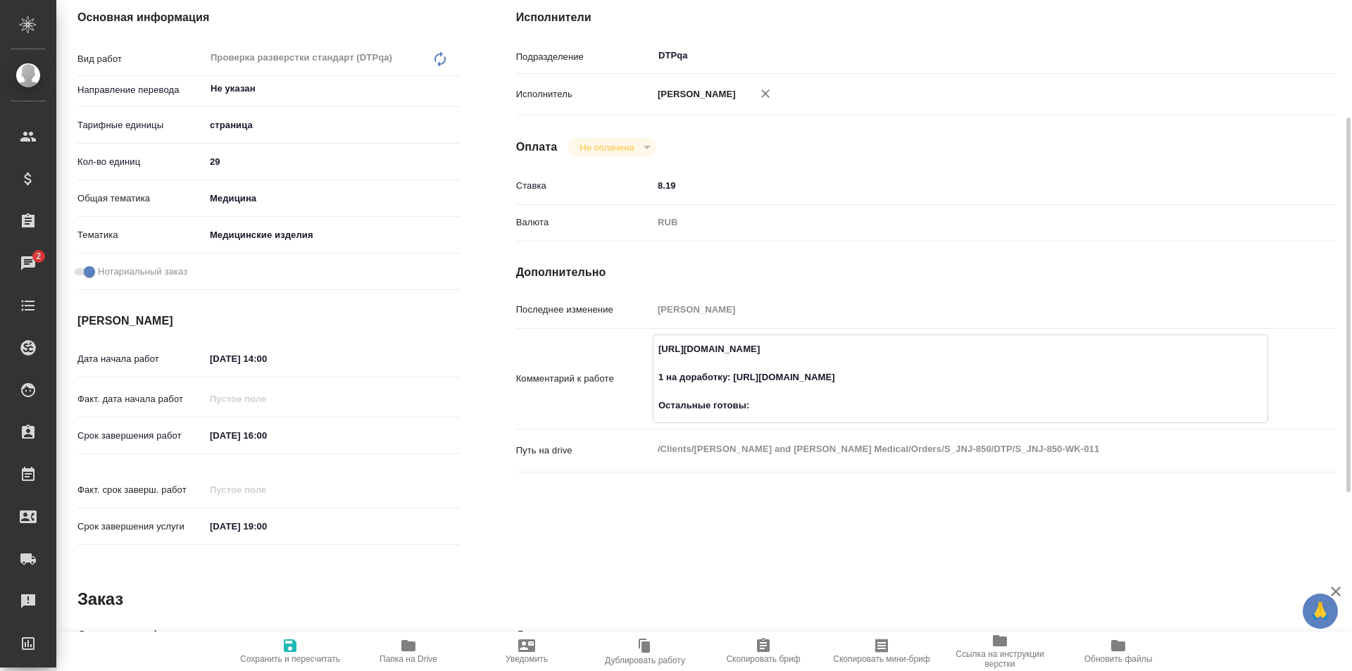
paste textarea "https://drive.awatera.com/f/10336312"
type textarea "https://tera.awatera.com/Work/68c157f41bc17f3dbb60401f/ 1 на доработку: https:/…"
click at [292, 647] on icon "button" at bounding box center [290, 645] width 17 height 17
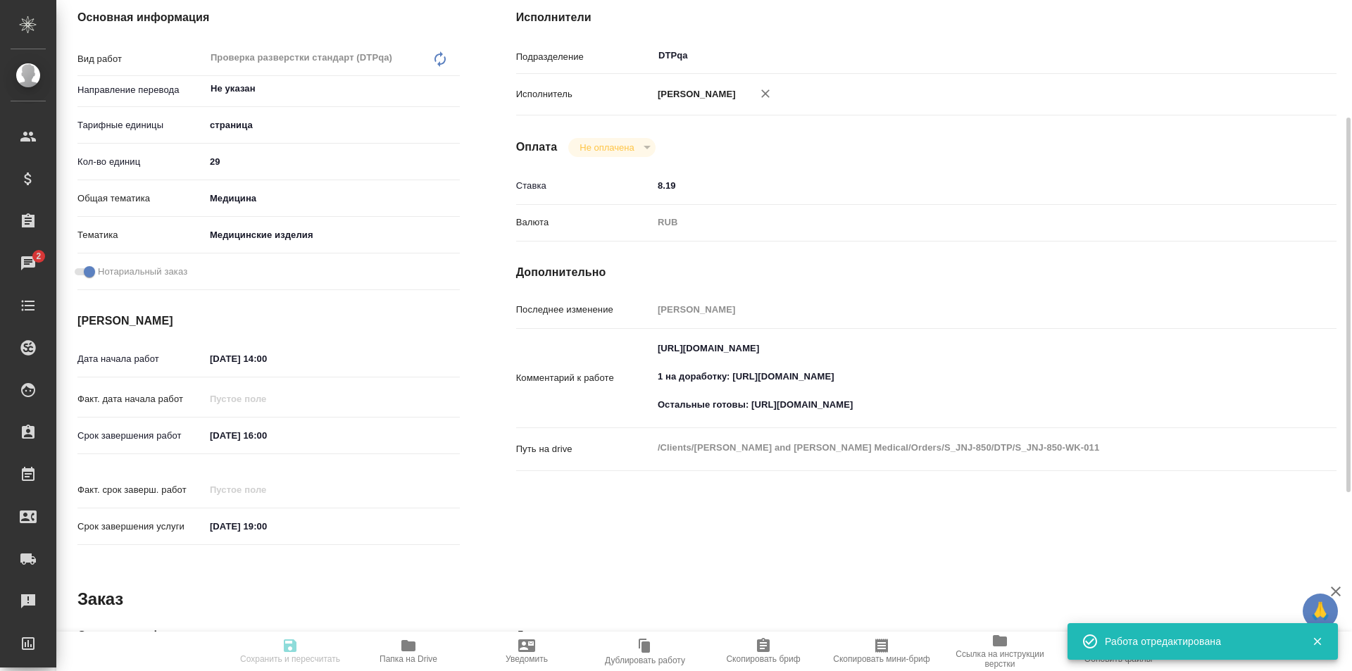
type input "readyForWork"
type input "Не указан"
type input "5a8b1489cc6b4906c91bfdb2"
type input "29"
type input "med"
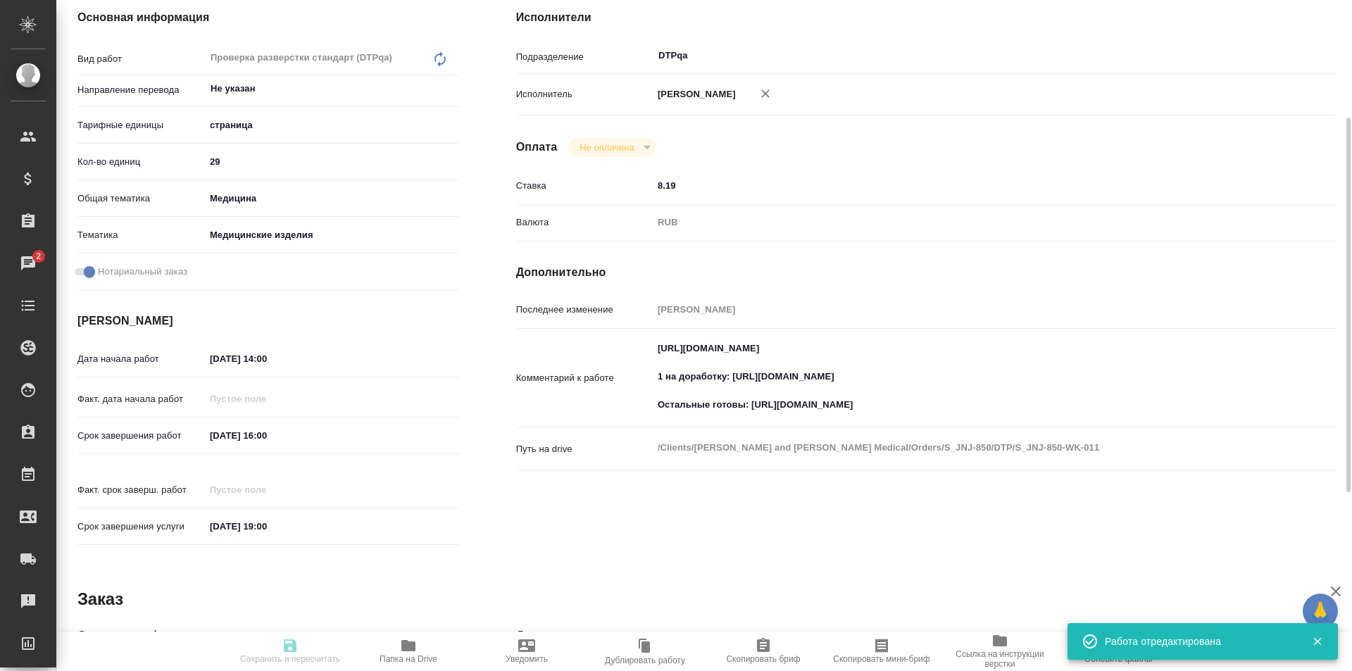
type input "5a8b8b956a9677013d343dd7"
checkbox input "true"
type input "[DATE] 14:00"
type input "11.09.2025 16:00"
type input "[DATE] 19:00"
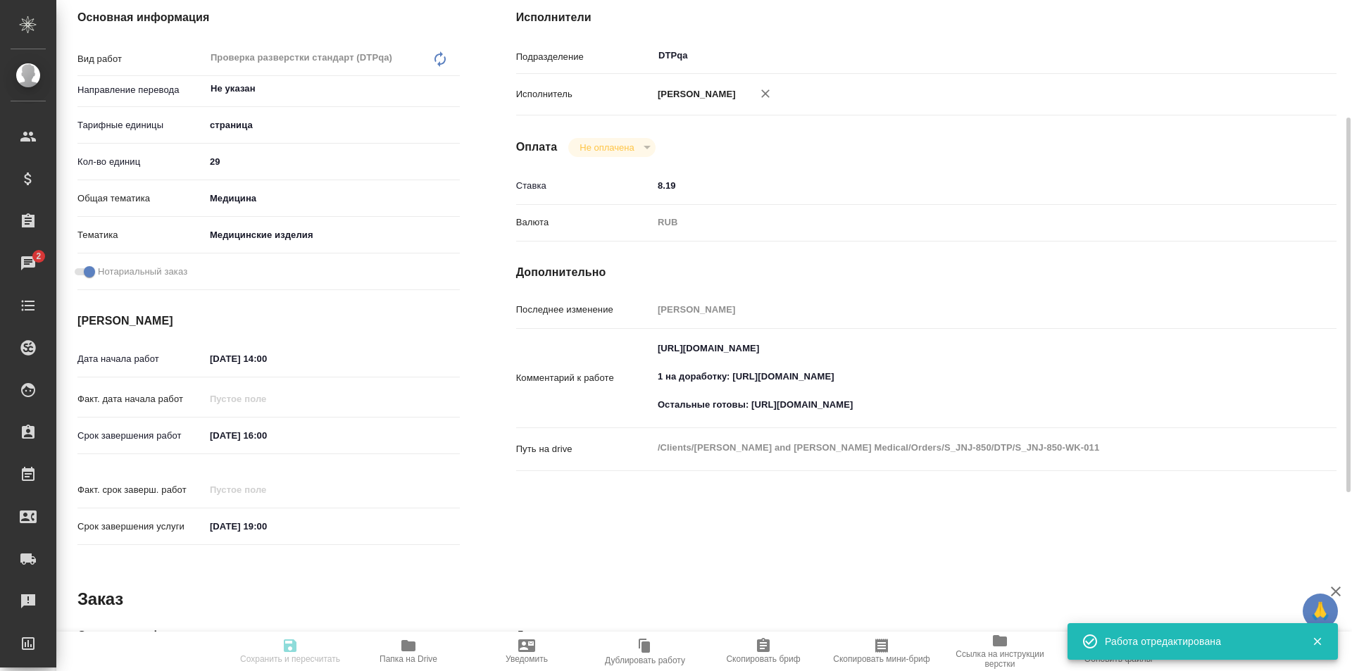
type input "DTPqa"
type input "notPayed"
type input "8.19"
type input "RUB"
type input "[PERSON_NAME] [PERSON_NAME]"
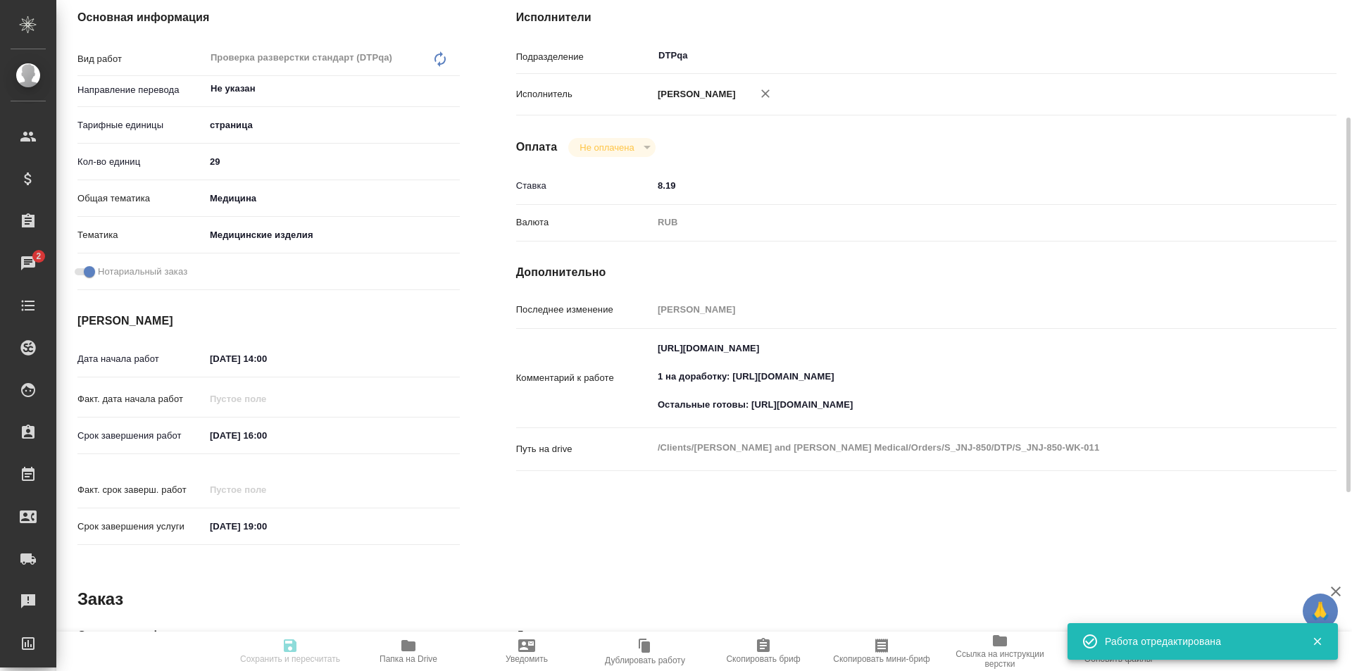
type input "S_JNJ-850"
type input "P26095310R"
type input "Верстка простого макета (QuarkXPress)"
type input "Верстка простого макета (QuarkXPress), Приемка подверстки, Восстановление сложн…"
type input "[PERSON_NAME] [PERSON_NAME]"
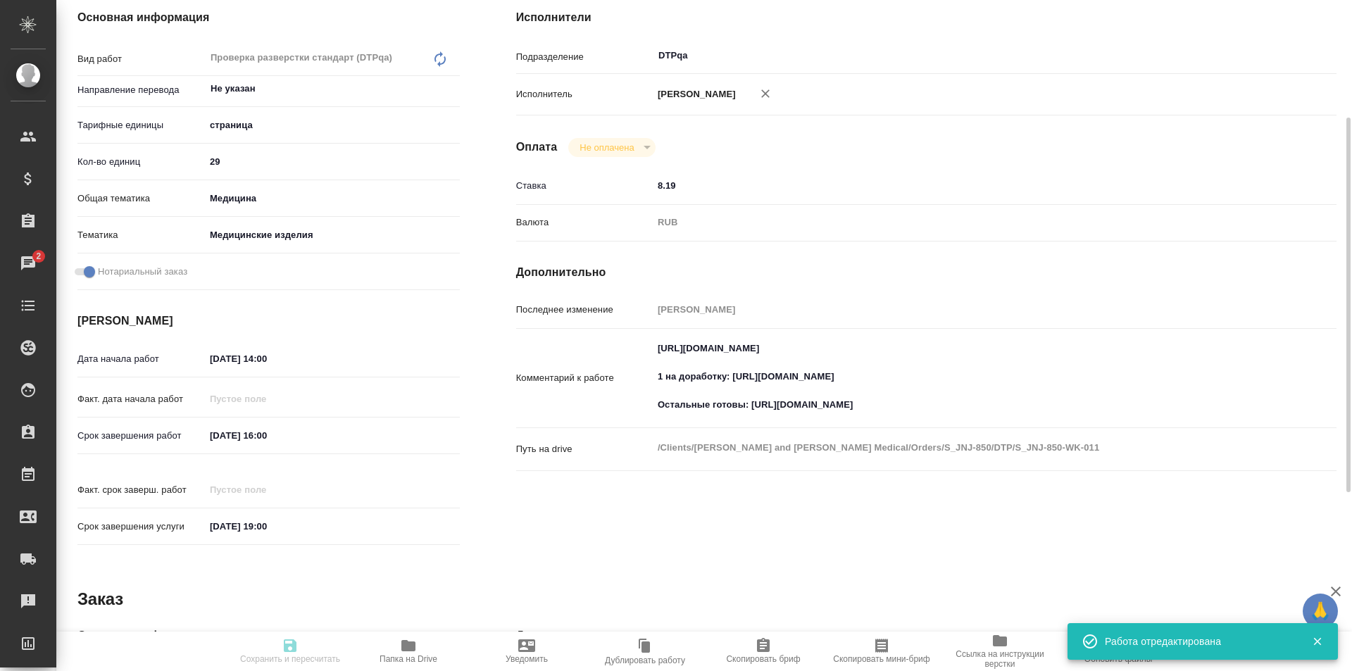
type input "[PERSON_NAME] [PERSON_NAME]"
type input "/Clients/[PERSON_NAME] and [PERSON_NAME] Medical/Orders/S_JNJ-850"
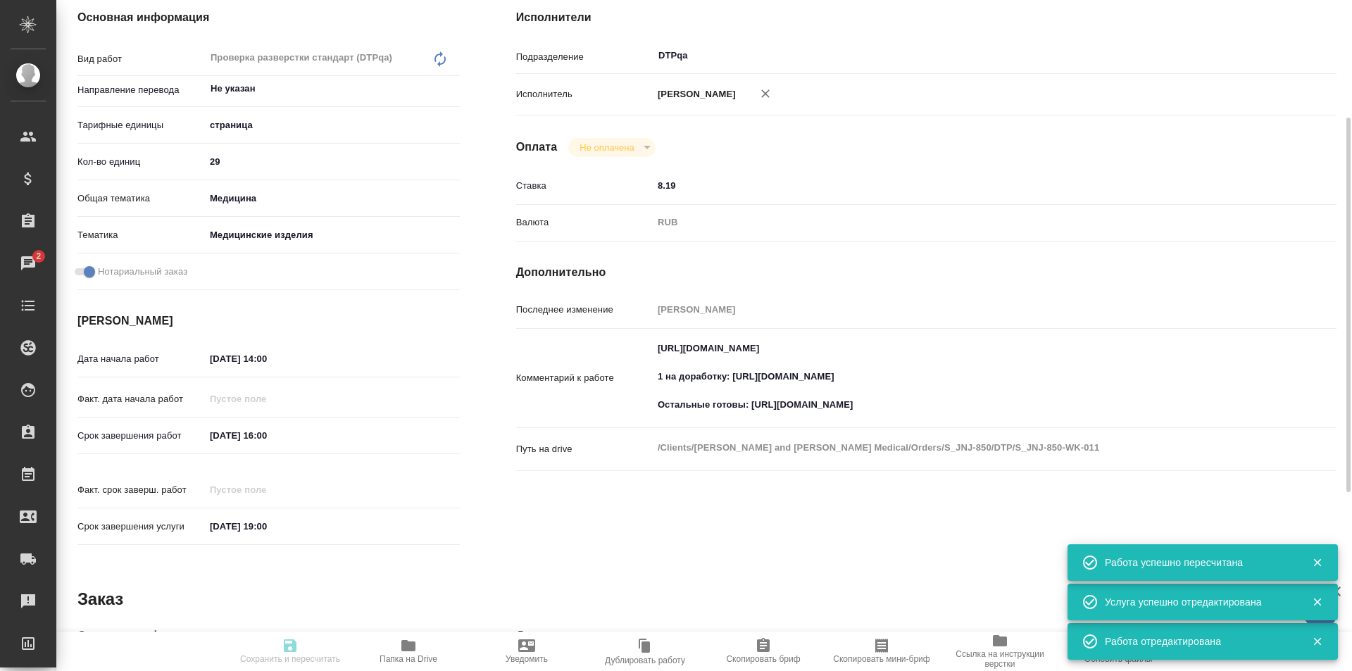
type input "readyForWork"
type input "Не указан"
type input "5a8b1489cc6b4906c91bfdb2"
type input "29"
type input "med"
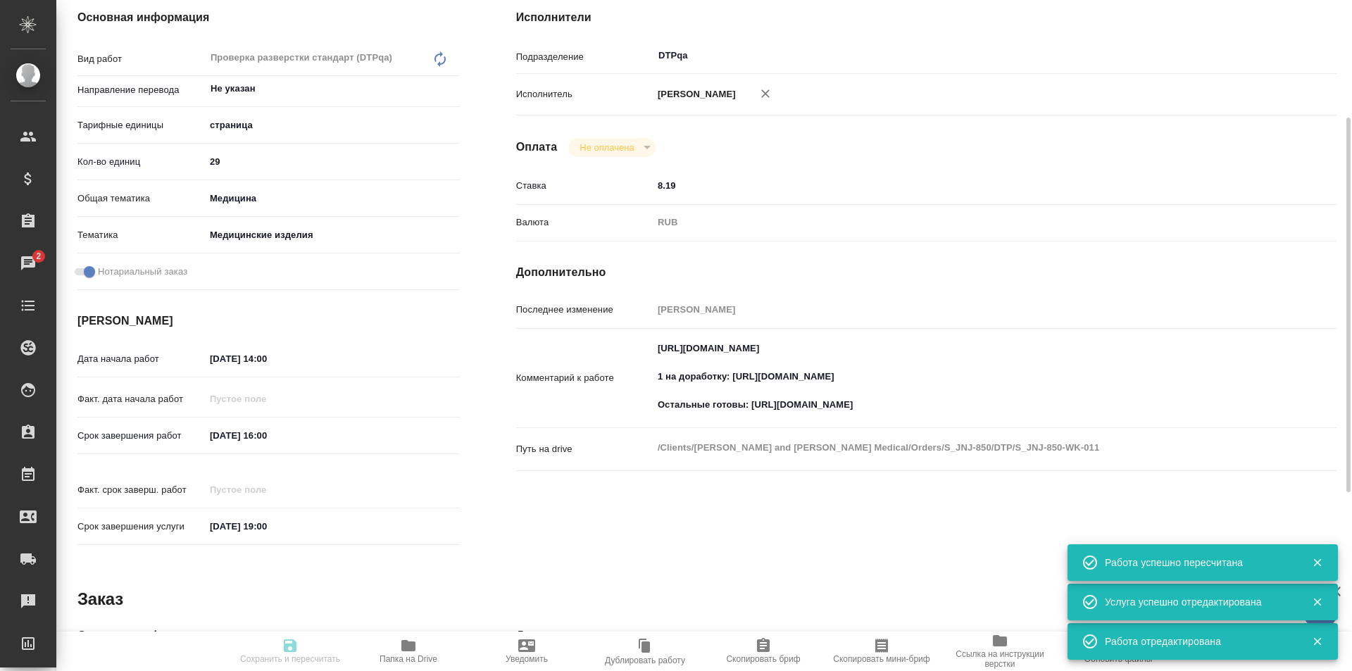
type input "5a8b8b956a9677013d343dd7"
checkbox input "true"
type input "[DATE] 14:00"
type input "11.09.2025 16:00"
type input "[DATE] 19:00"
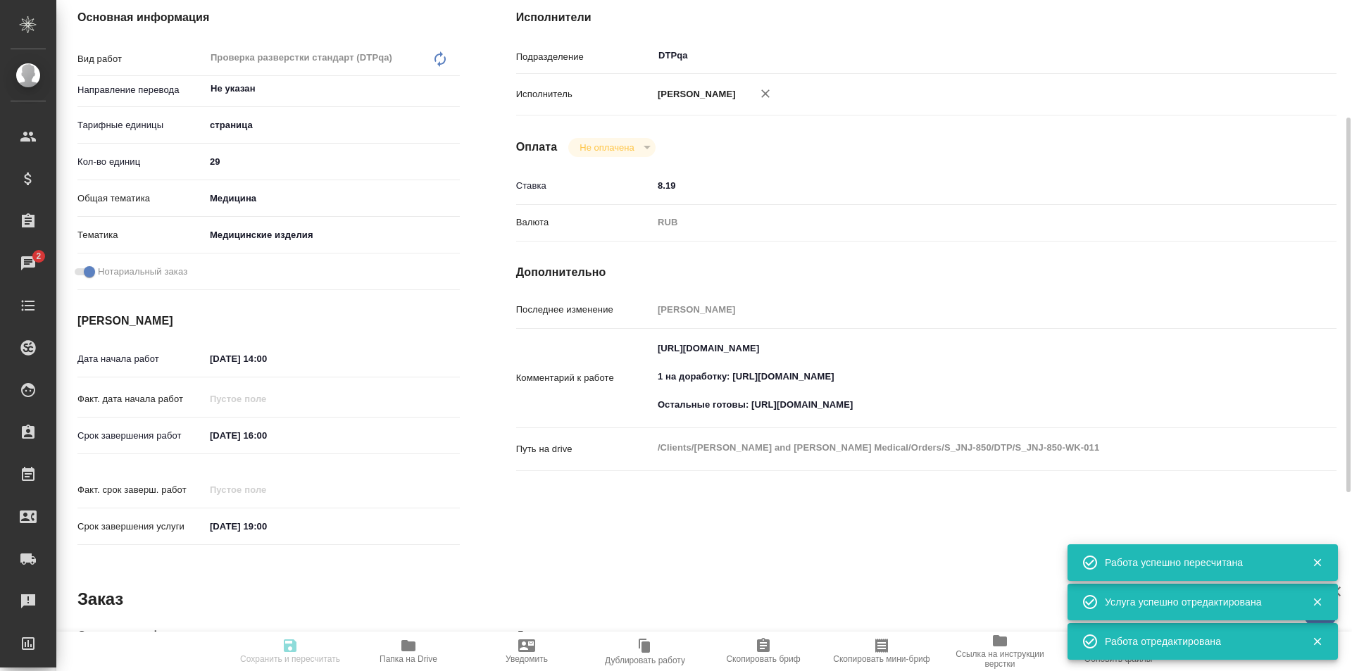
type input "DTPqa"
type input "notPayed"
type input "8.19"
type input "RUB"
type input "[PERSON_NAME] [PERSON_NAME]"
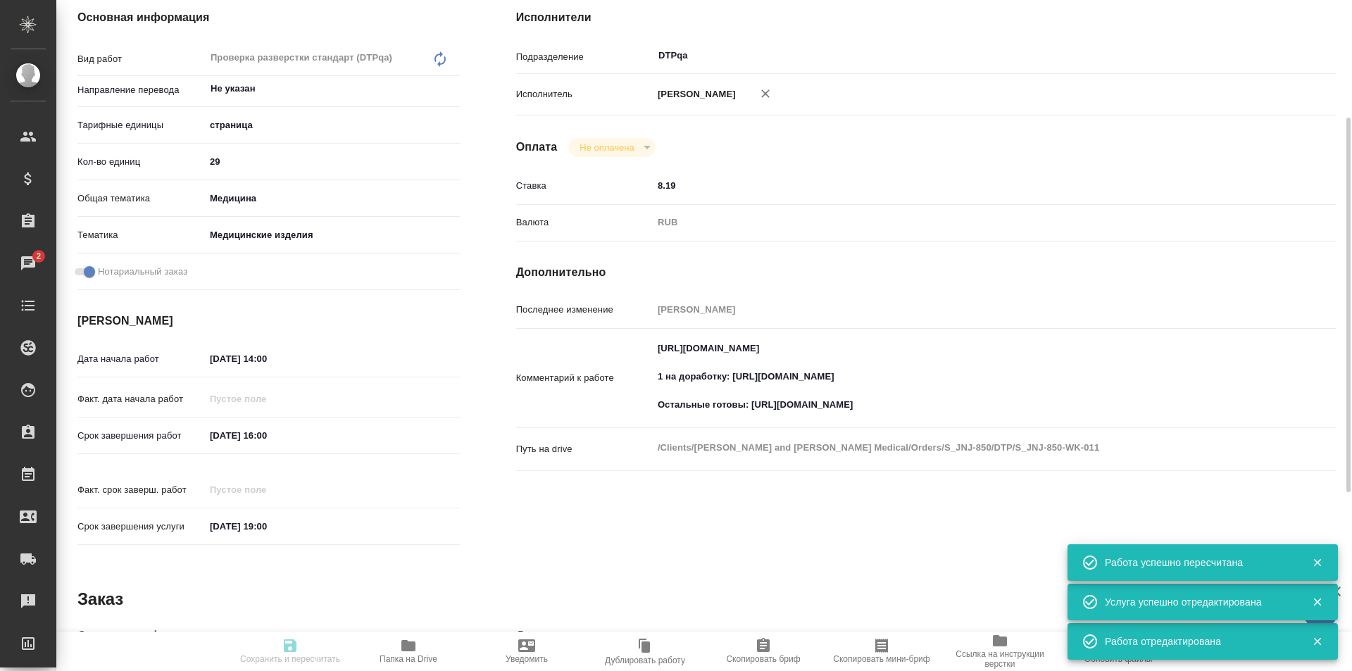
type input "S_JNJ-850"
type input "P26095310R"
type input "Верстка простого макета (QuarkXPress)"
type input "Верстка простого макета (QuarkXPress), Приемка подверстки, Восстановление сложн…"
type input "[PERSON_NAME] [PERSON_NAME]"
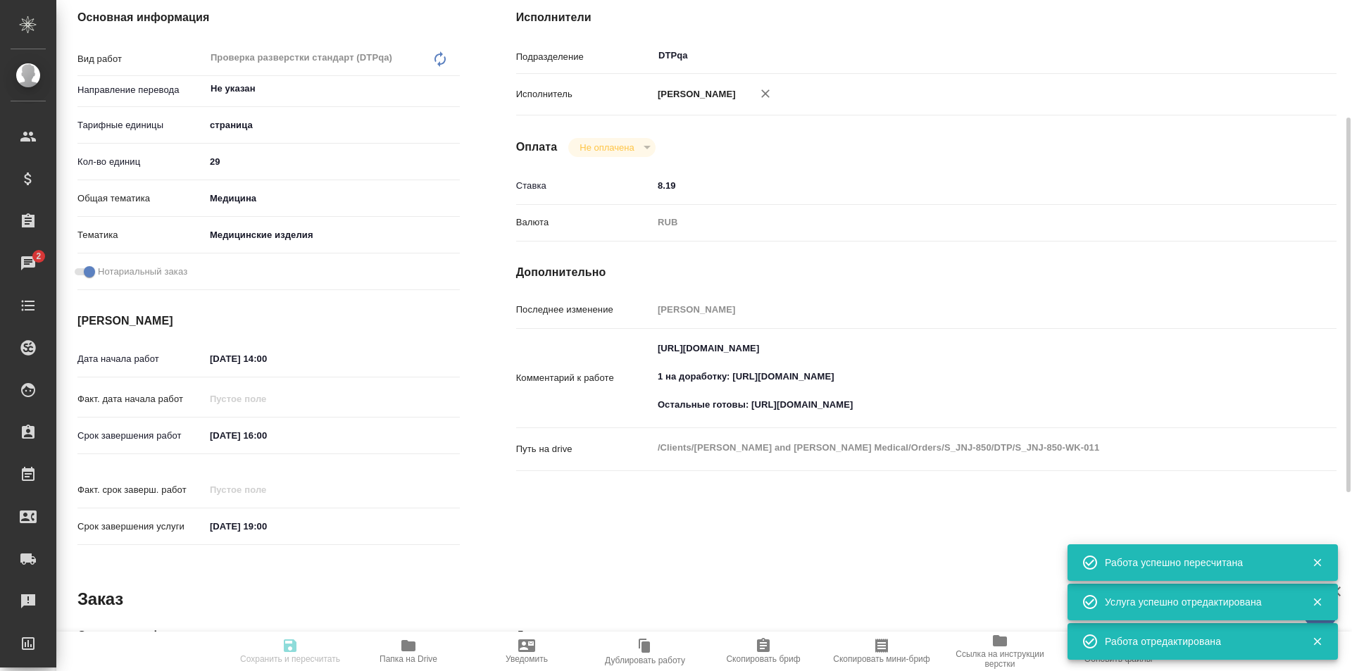
type input "[PERSON_NAME] [PERSON_NAME]"
type input "/Clients/[PERSON_NAME] and [PERSON_NAME] Medical/Orders/S_JNJ-850"
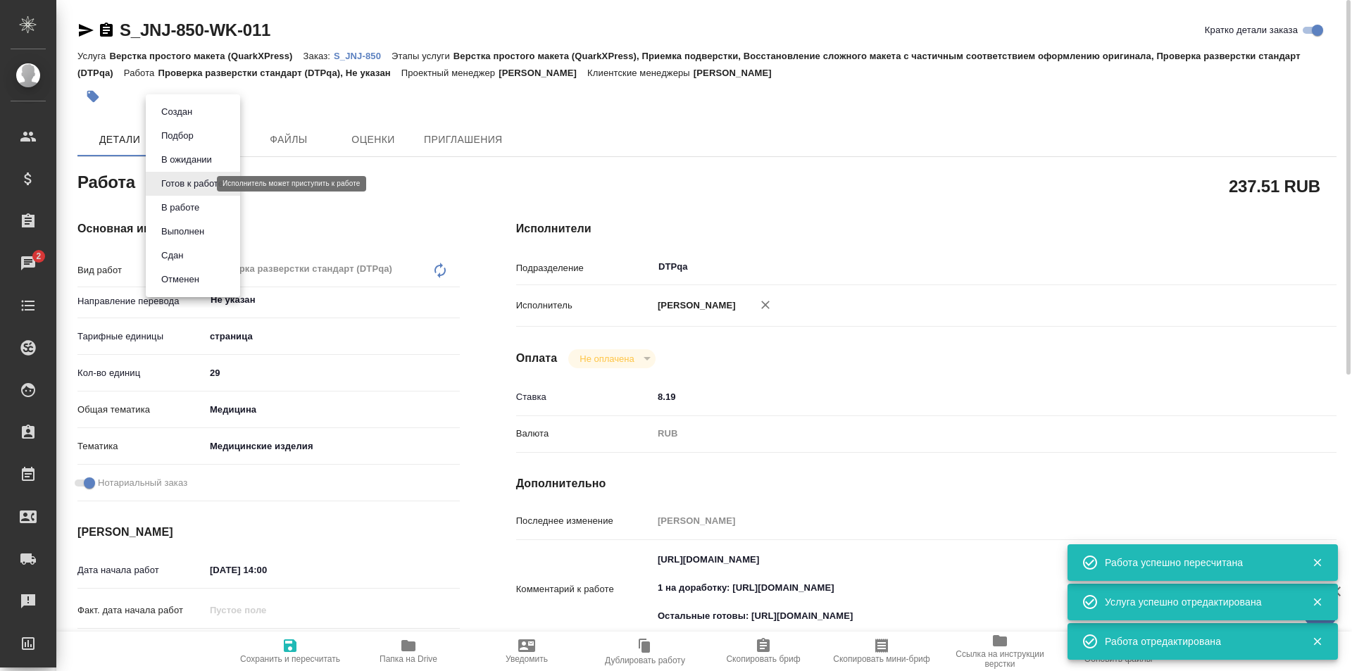
click at [202, 185] on body "🙏 .cls-1 fill:#fff; AWATERA Ismagilova Diana Клиенты Спецификации Заказы 2 Чаты…" at bounding box center [676, 335] width 1352 height 671
click at [185, 227] on button "Выполнен" at bounding box center [182, 231] width 51 height 15
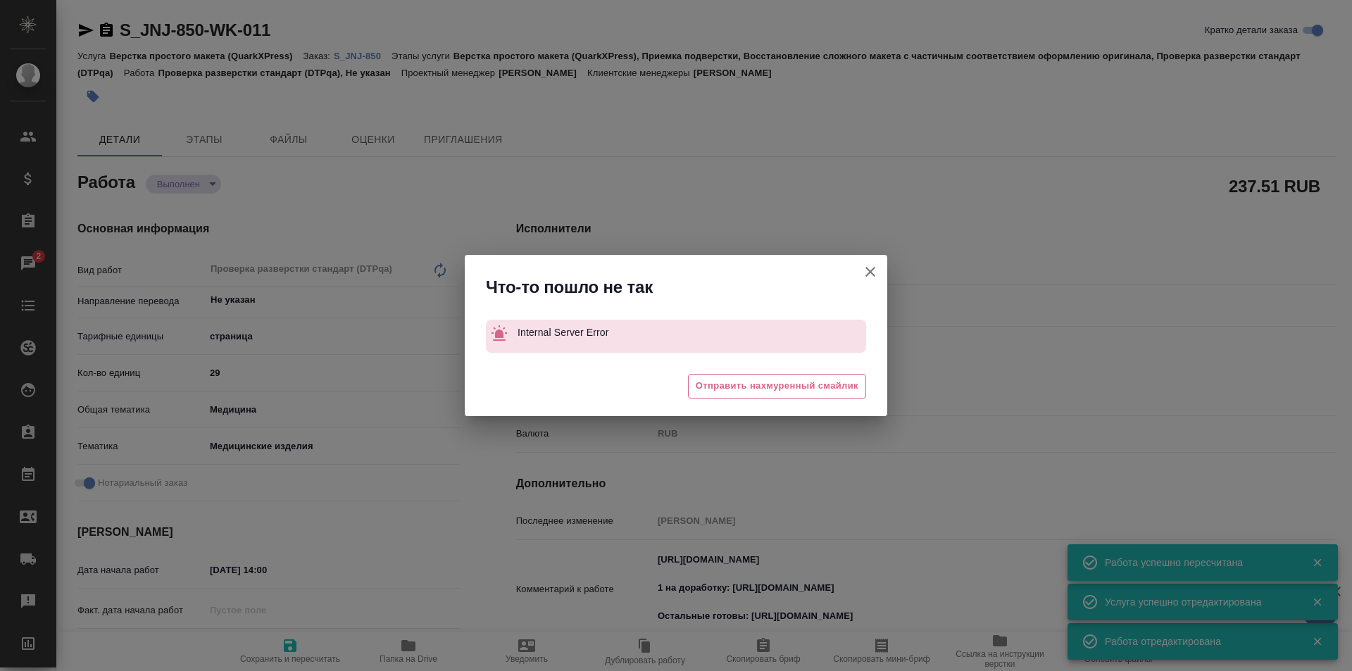
type textarea "x"
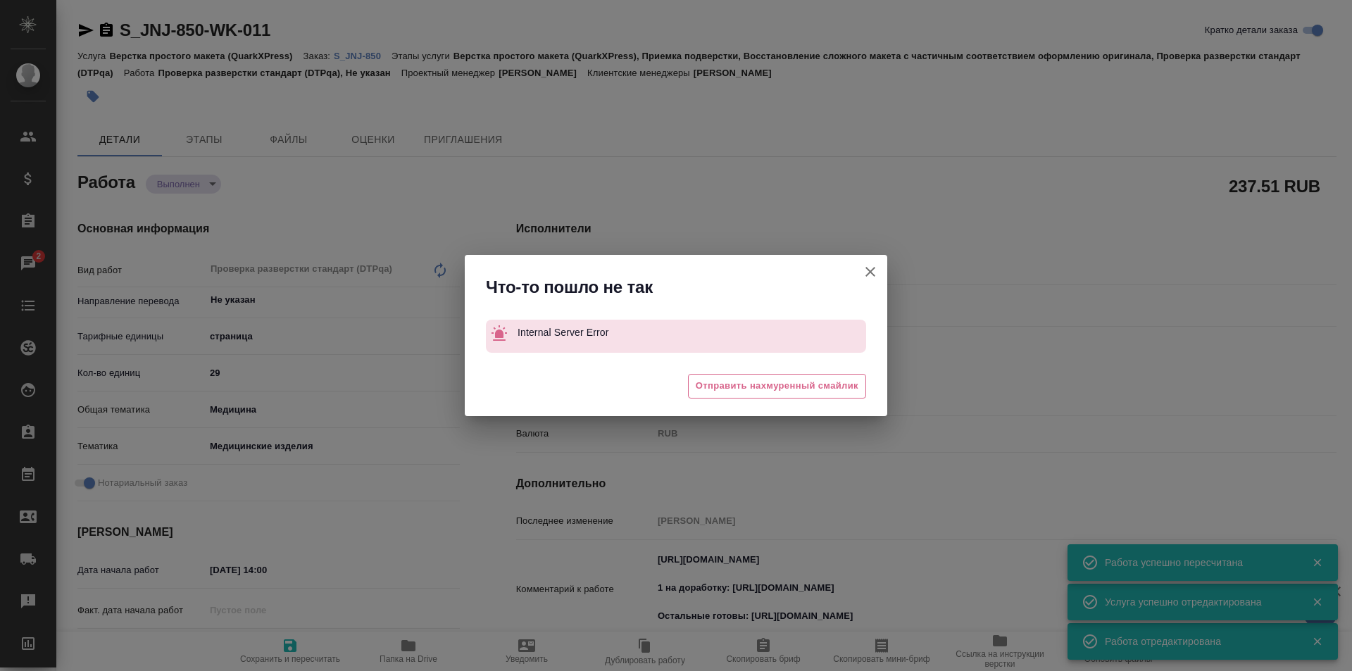
type textarea "x"
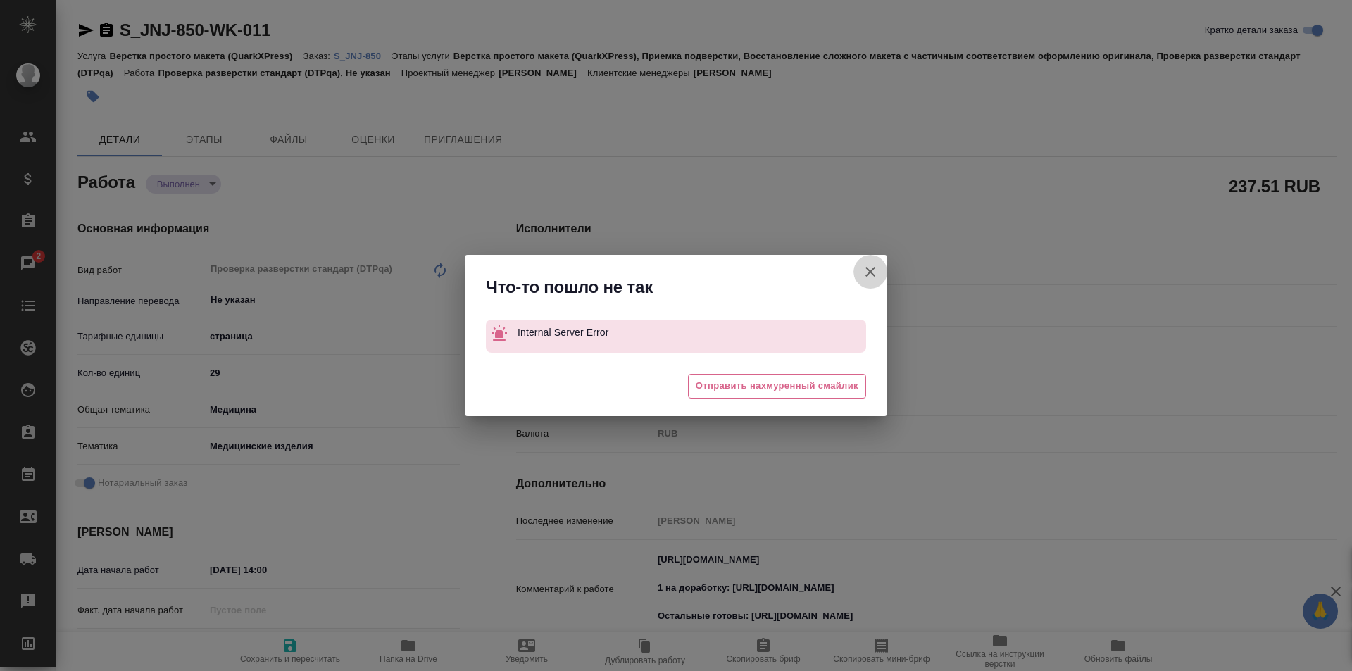
click at [870, 268] on icon "button" at bounding box center [870, 271] width 17 height 17
type textarea "x"
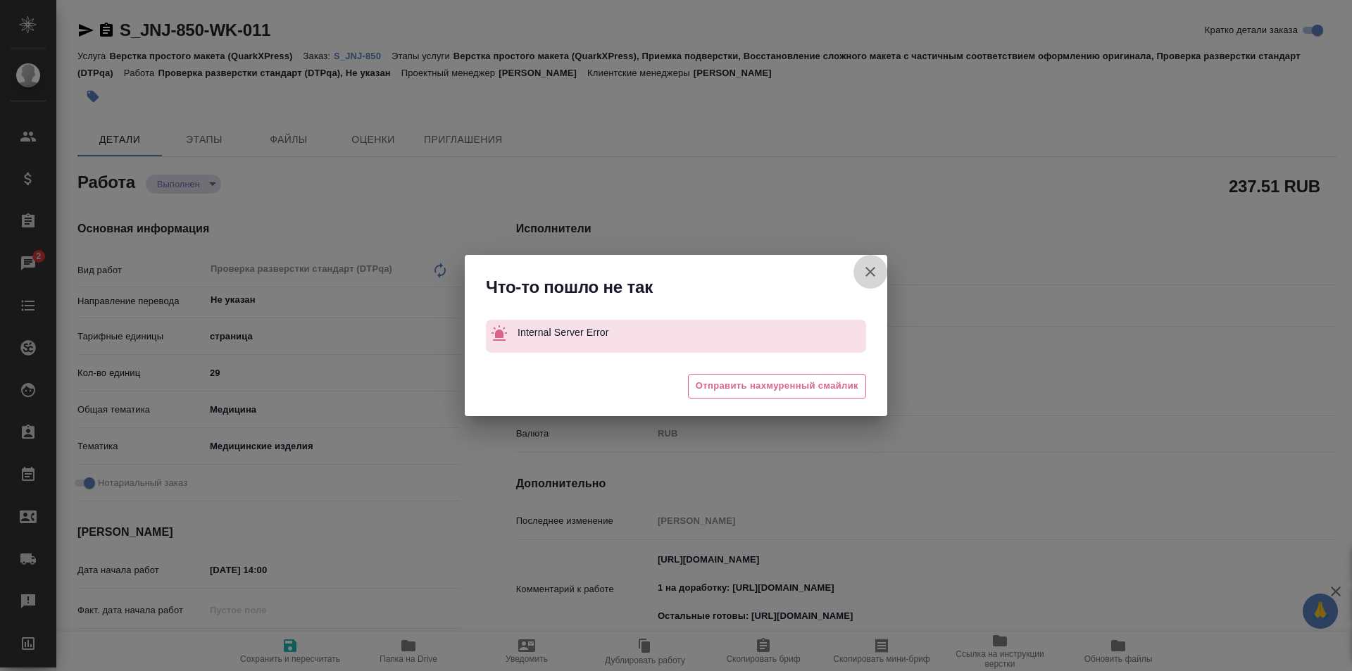
type textarea "x"
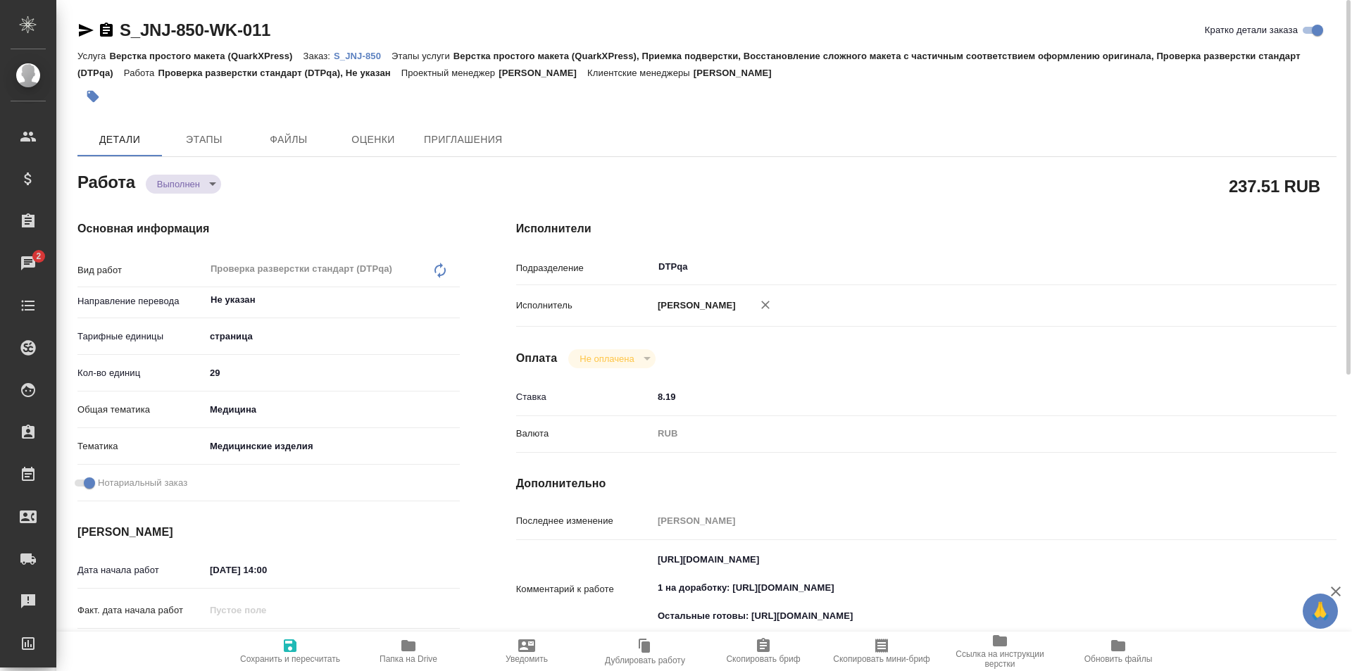
click at [85, 28] on icon "button" at bounding box center [86, 30] width 15 height 13
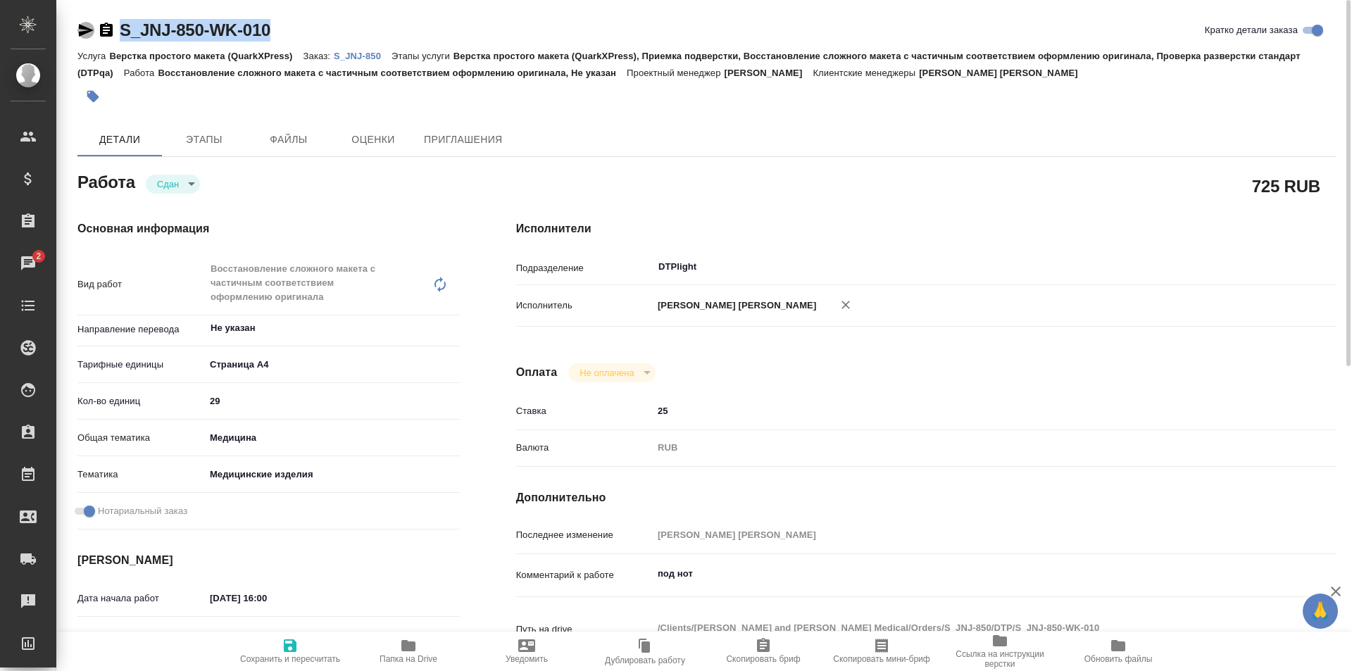
click at [80, 32] on icon "button" at bounding box center [86, 30] width 15 height 13
